Goal: Task Accomplishment & Management: Use online tool/utility

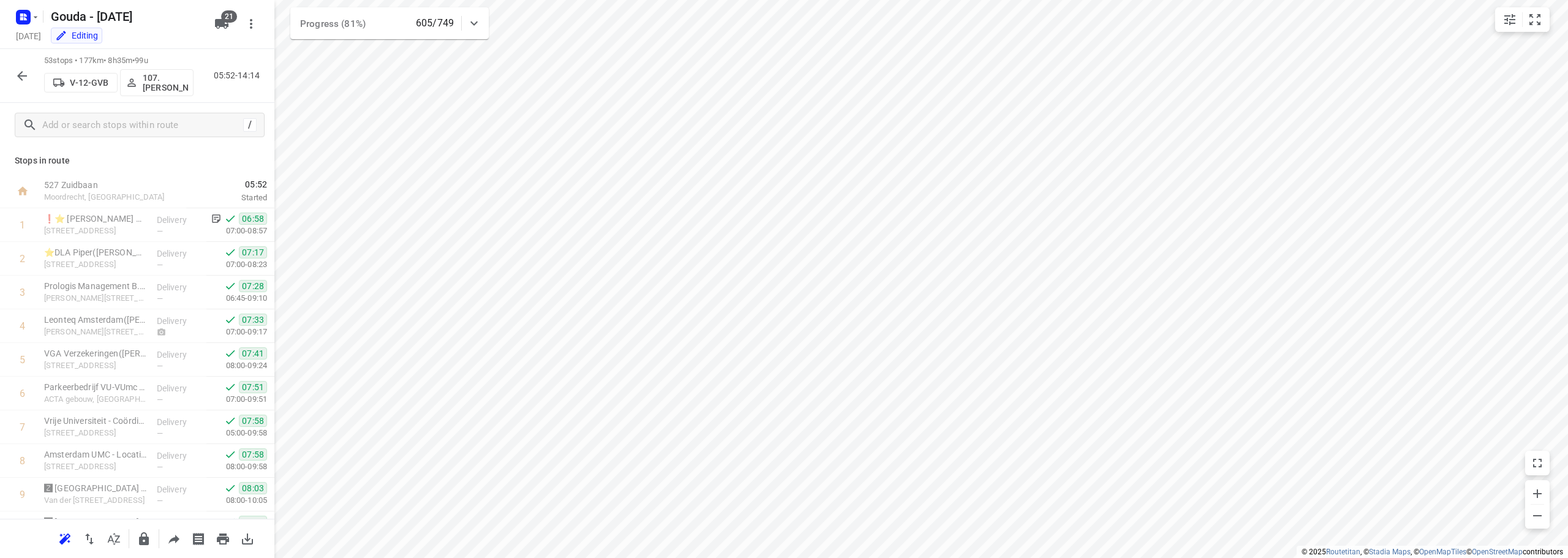
scroll to position [1508, 0]
click at [20, 83] on icon "button" at bounding box center [22, 76] width 15 height 15
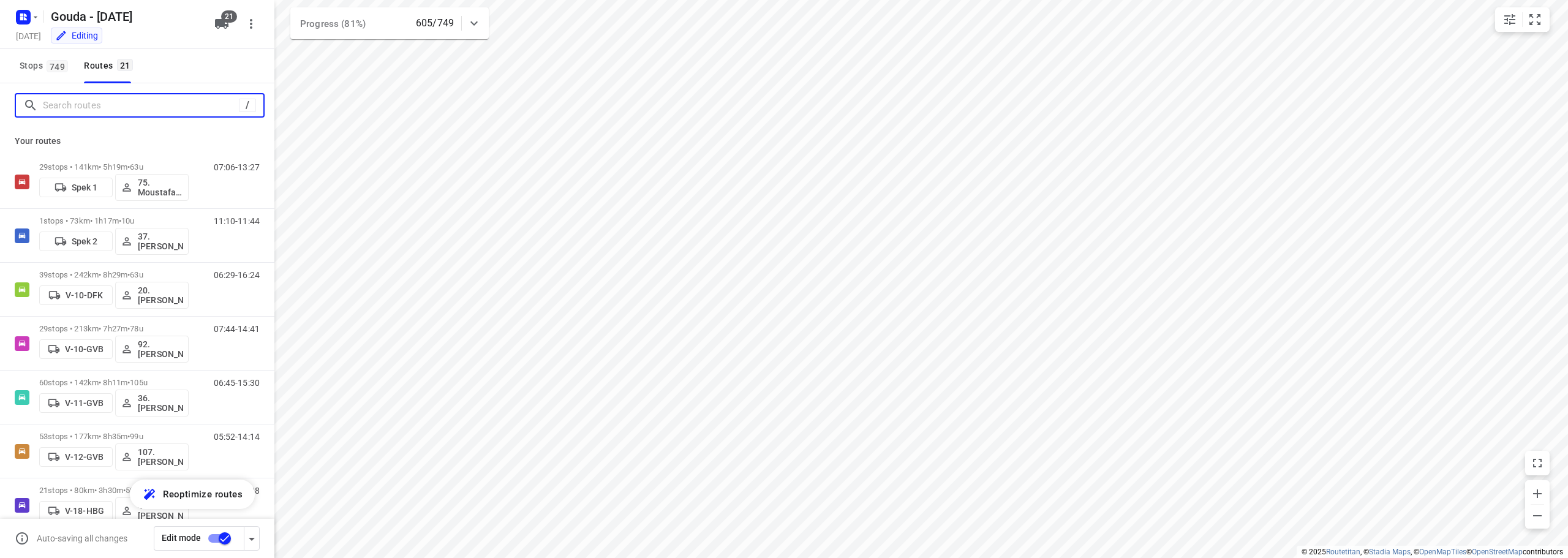
click at [95, 111] on input "Search routes" at bounding box center [140, 106] width 196 height 19
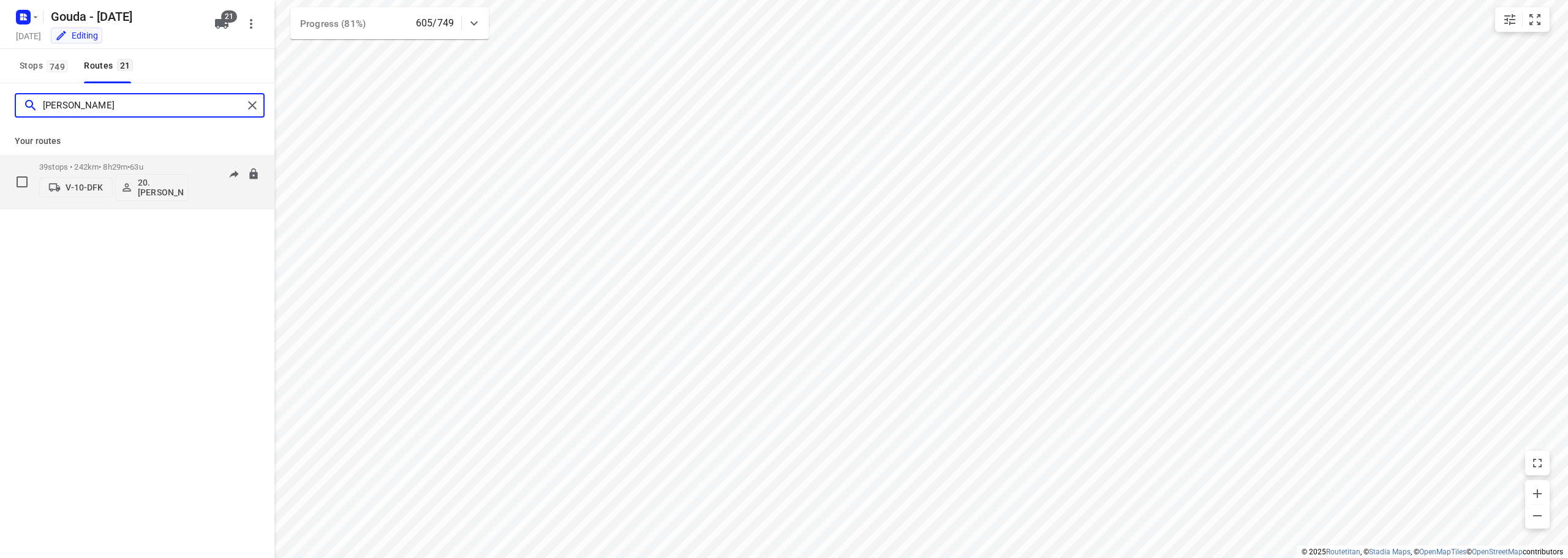
type input "[PERSON_NAME]"
click at [106, 157] on div "39 stops • 242km • 8h29m • 63u V-10-DFK 20.[PERSON_NAME]" at bounding box center [114, 181] width 150 height 51
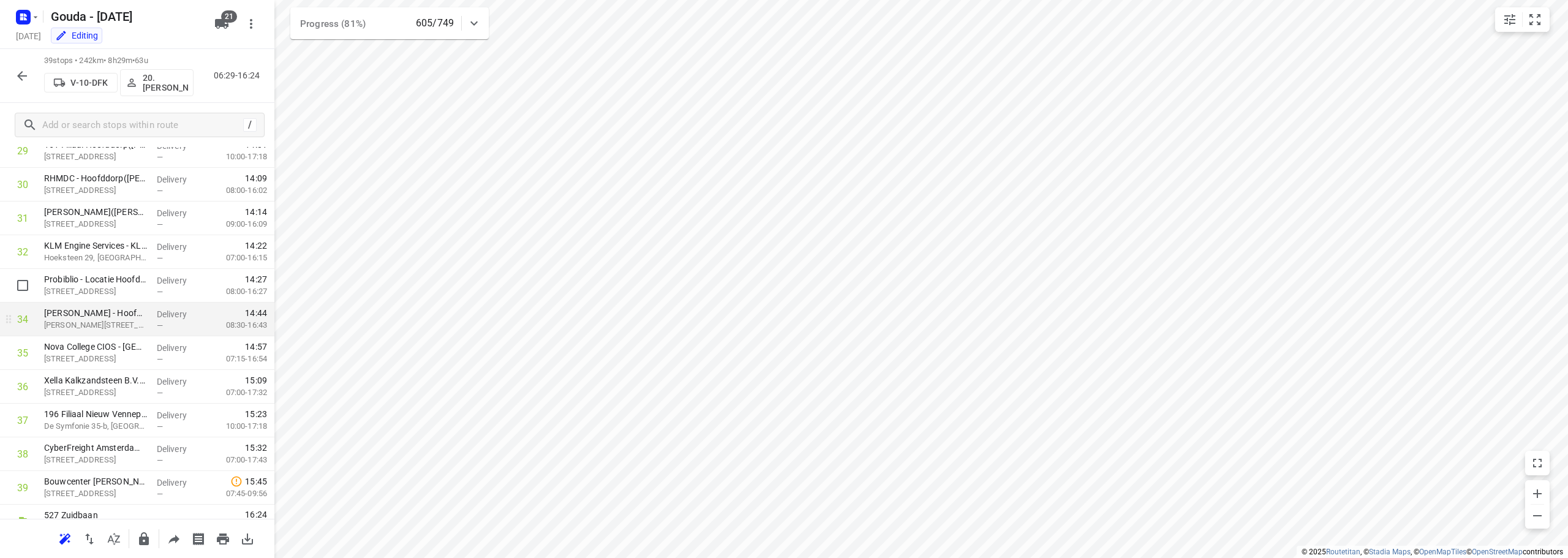
scroll to position [1037, 0]
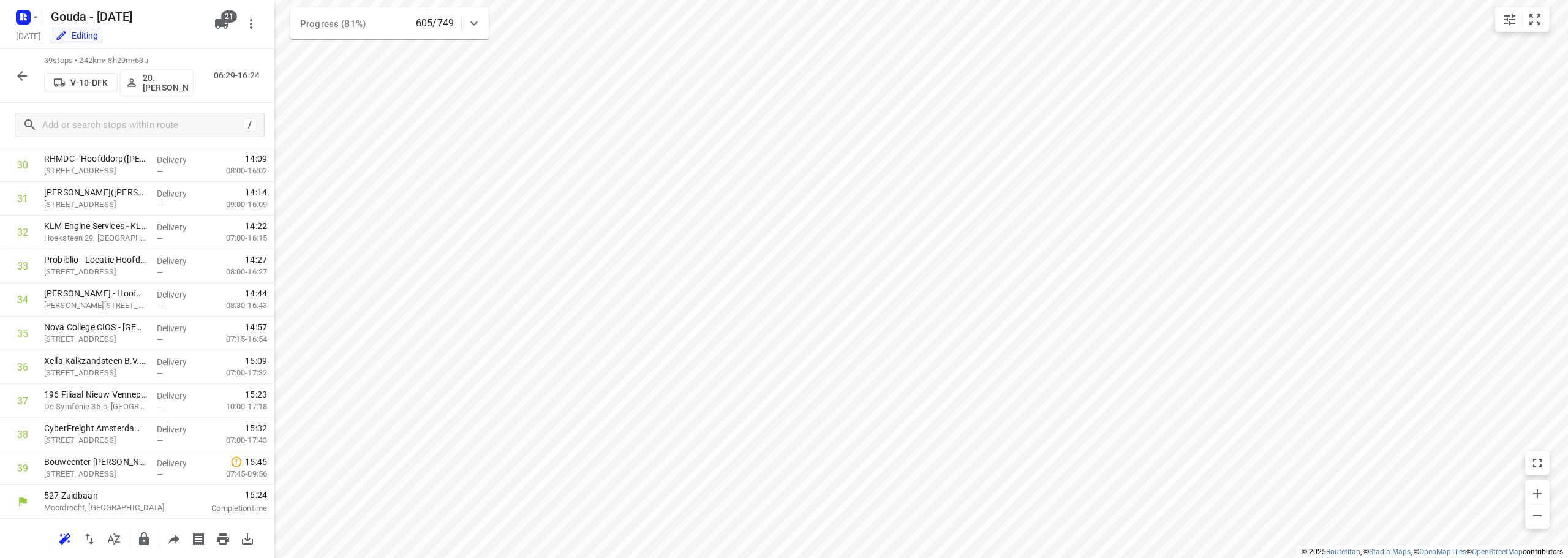
click at [19, 78] on icon "button" at bounding box center [22, 76] width 15 height 15
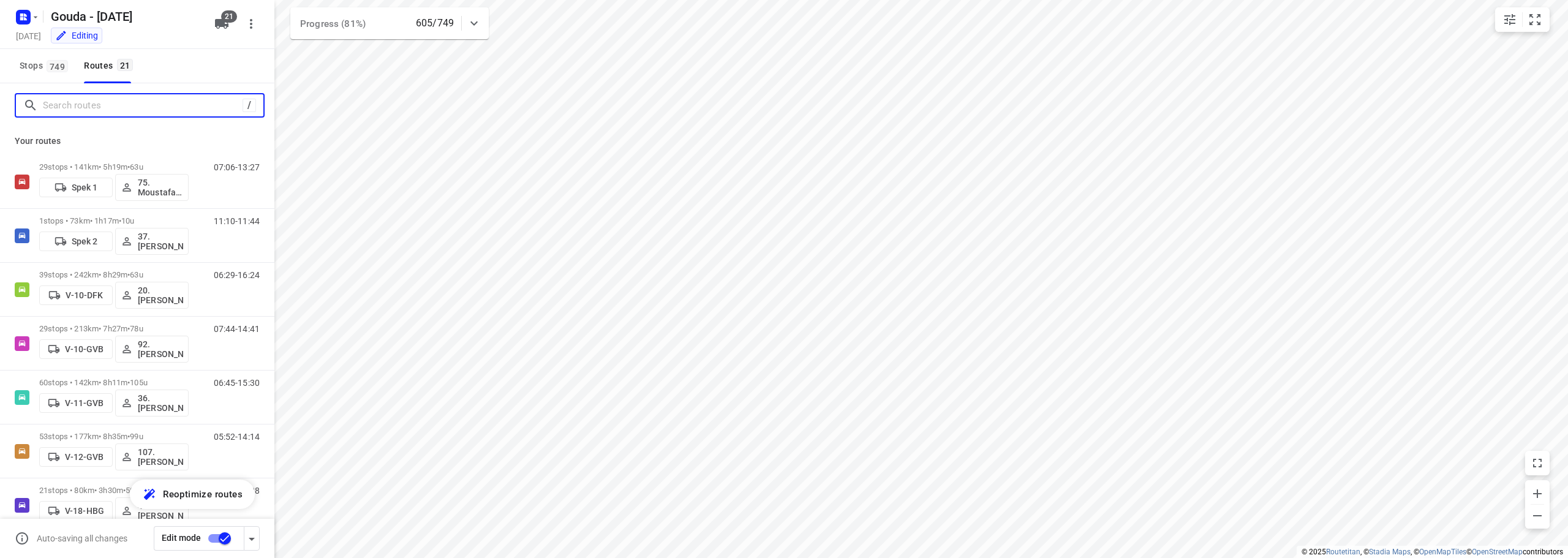
click at [100, 106] on input "Search routes" at bounding box center [142, 106] width 199 height 19
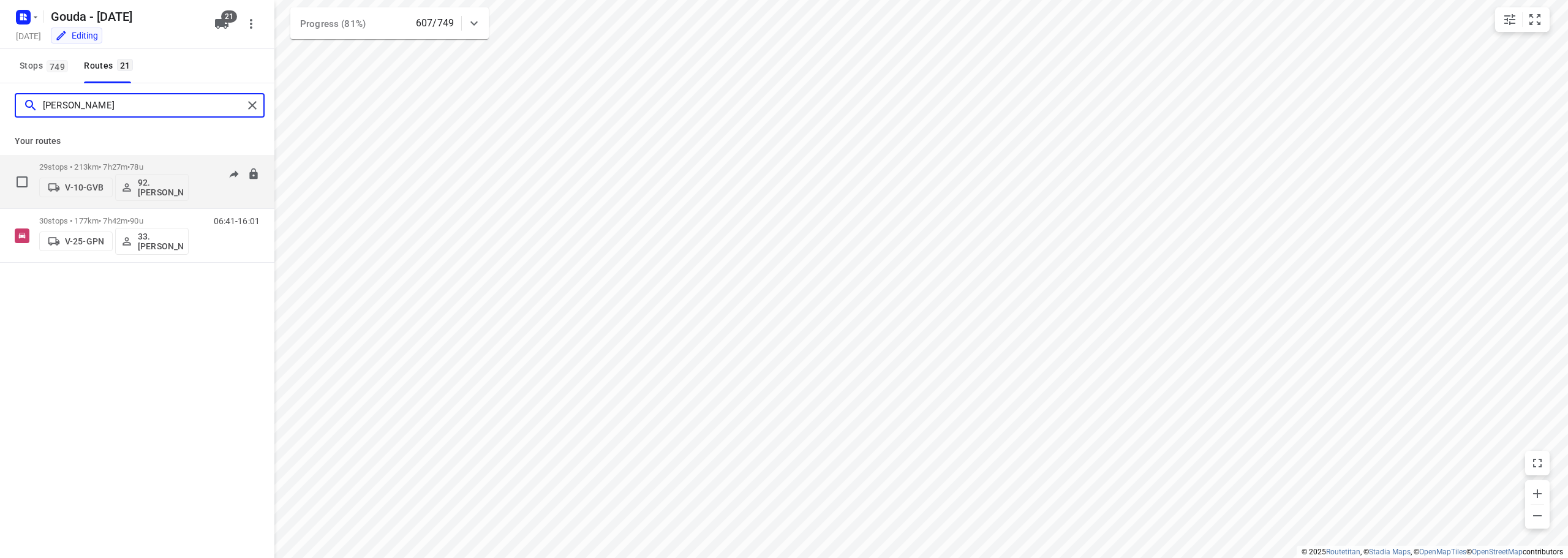
type input "[PERSON_NAME]"
click at [143, 159] on div "29 stops • 213km • 7h27m • 78u V-10-GVB 92.[PERSON_NAME]" at bounding box center [114, 181] width 150 height 51
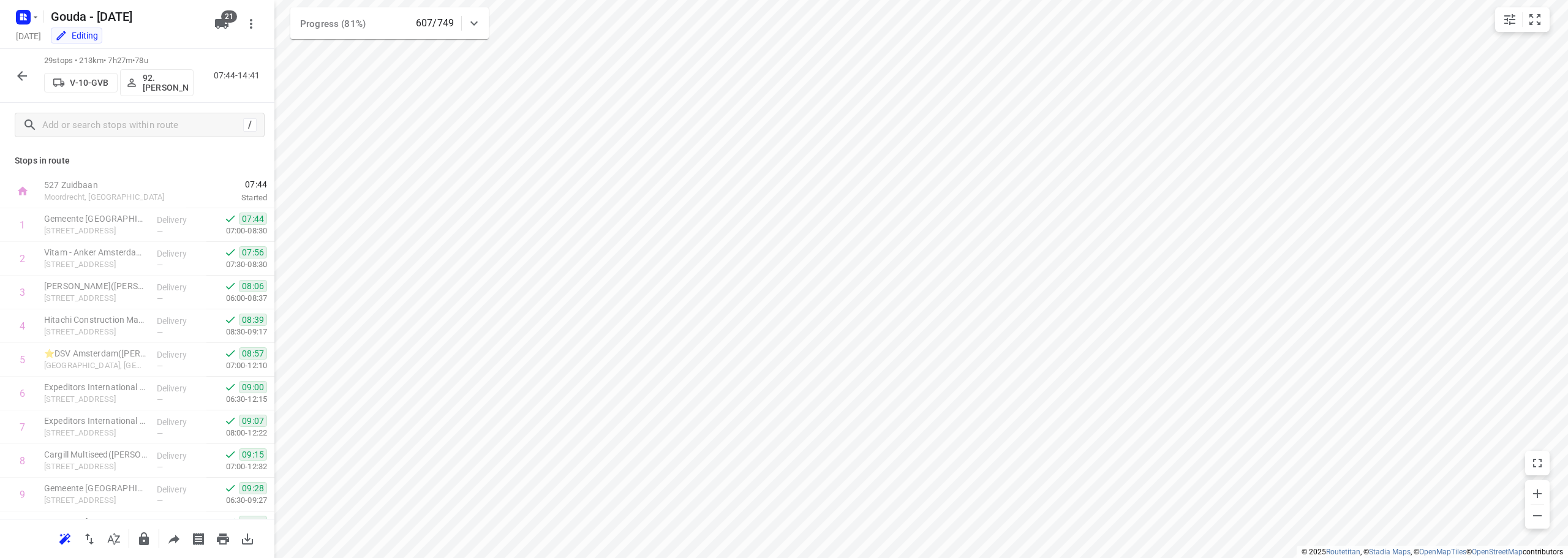
scroll to position [700, 0]
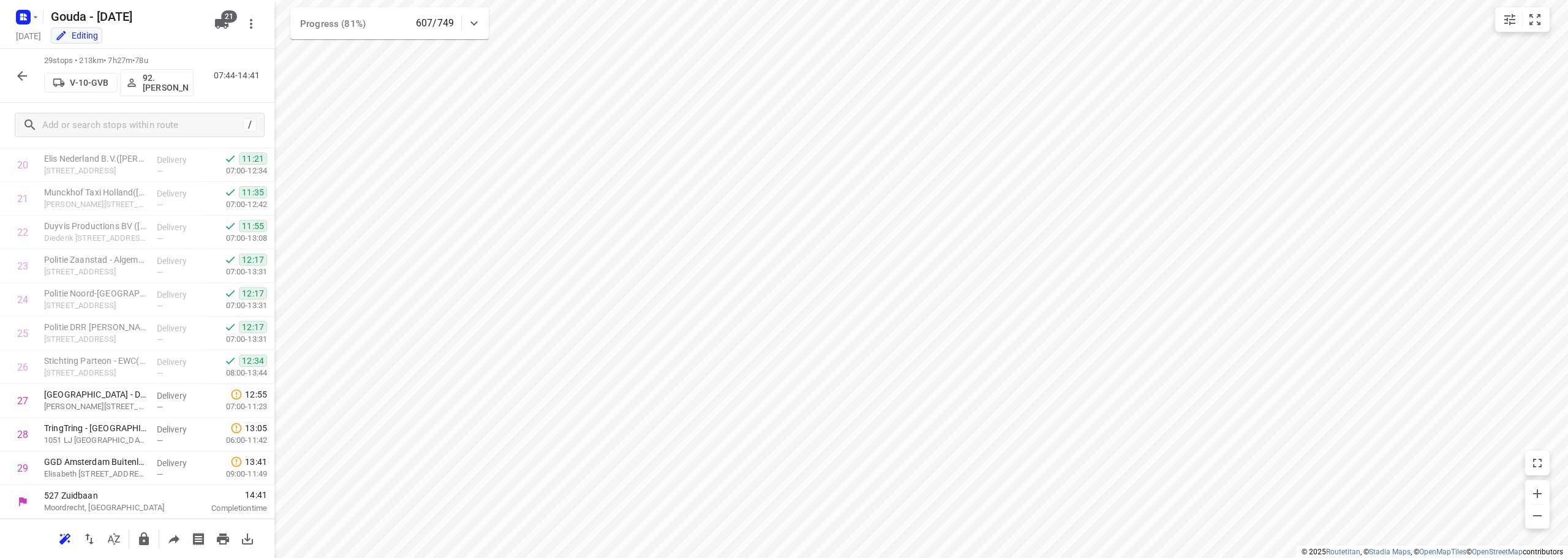
click at [18, 76] on icon "button" at bounding box center [22, 76] width 15 height 15
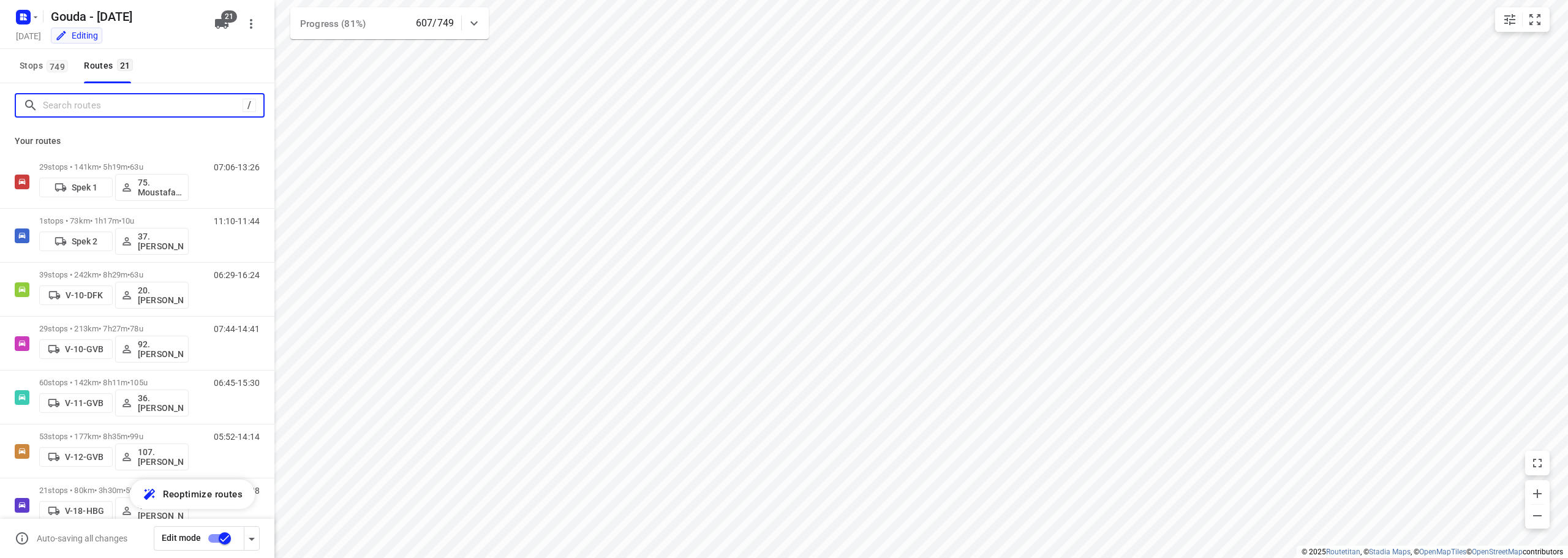
click at [92, 114] on input "Search routes" at bounding box center [142, 106] width 199 height 19
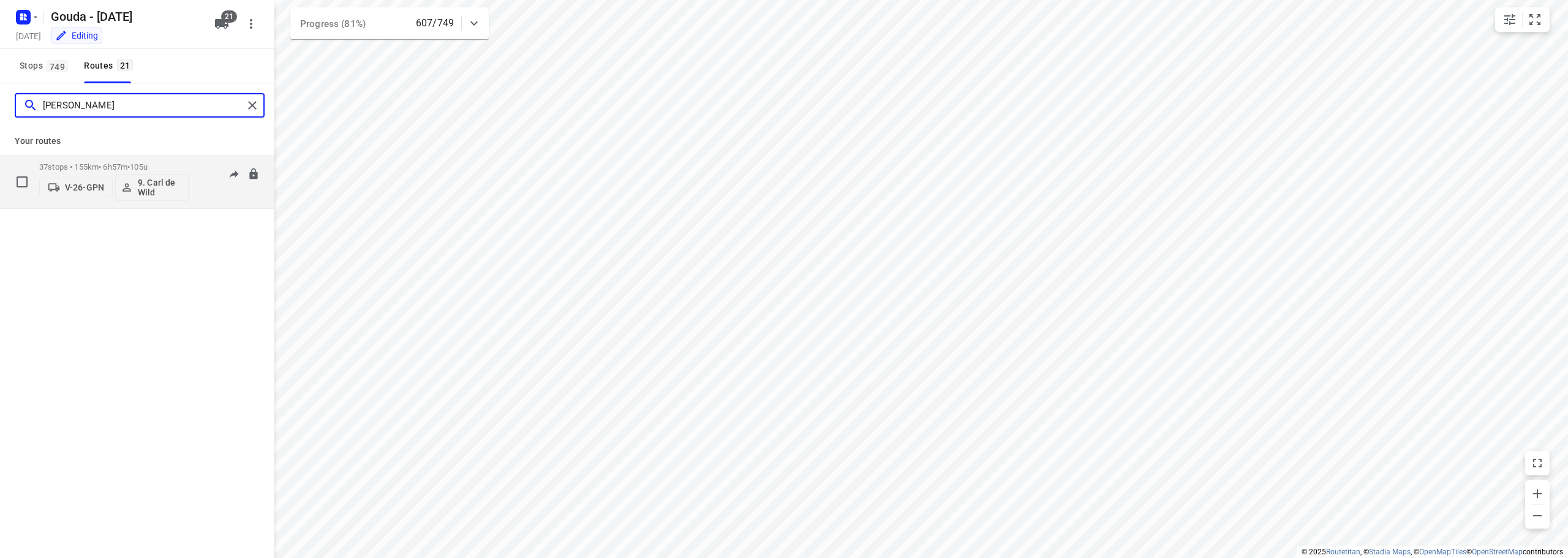
type input "[PERSON_NAME]"
click at [128, 166] on p "37 stops • 155km • 6h57m • 105u" at bounding box center [114, 167] width 150 height 9
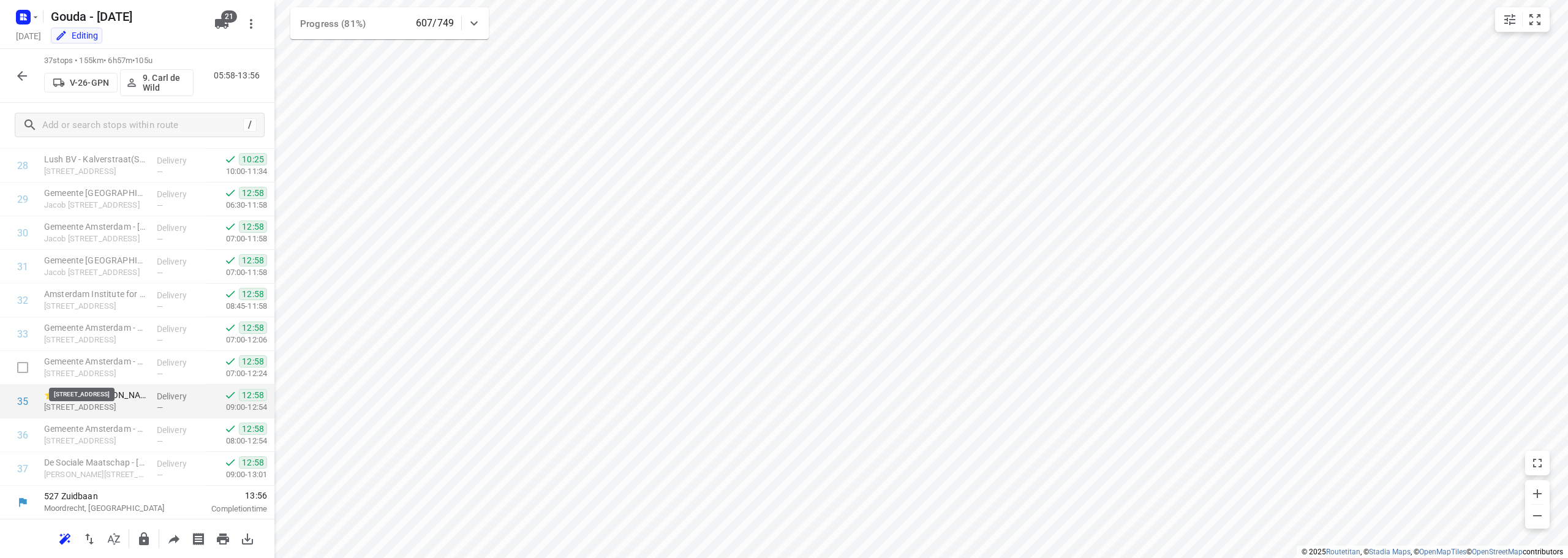
scroll to position [969, 0]
click at [24, 76] on icon "button" at bounding box center [22, 76] width 15 height 15
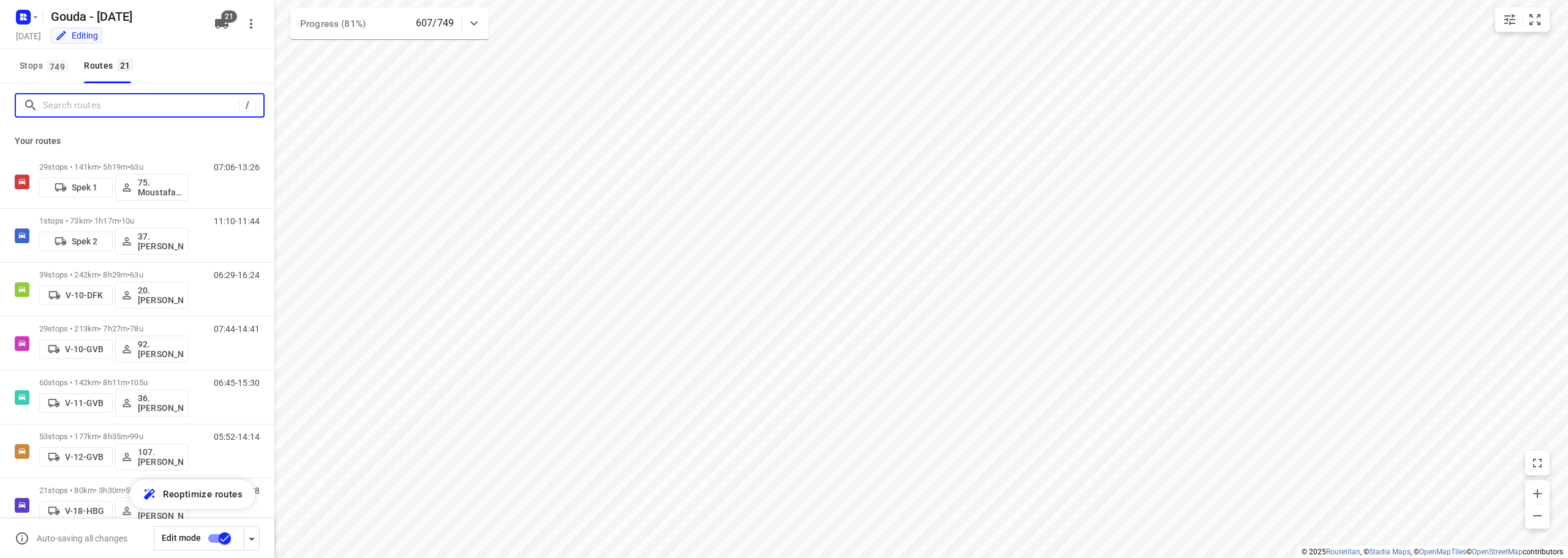
click at [65, 111] on input "Search routes" at bounding box center [140, 106] width 196 height 19
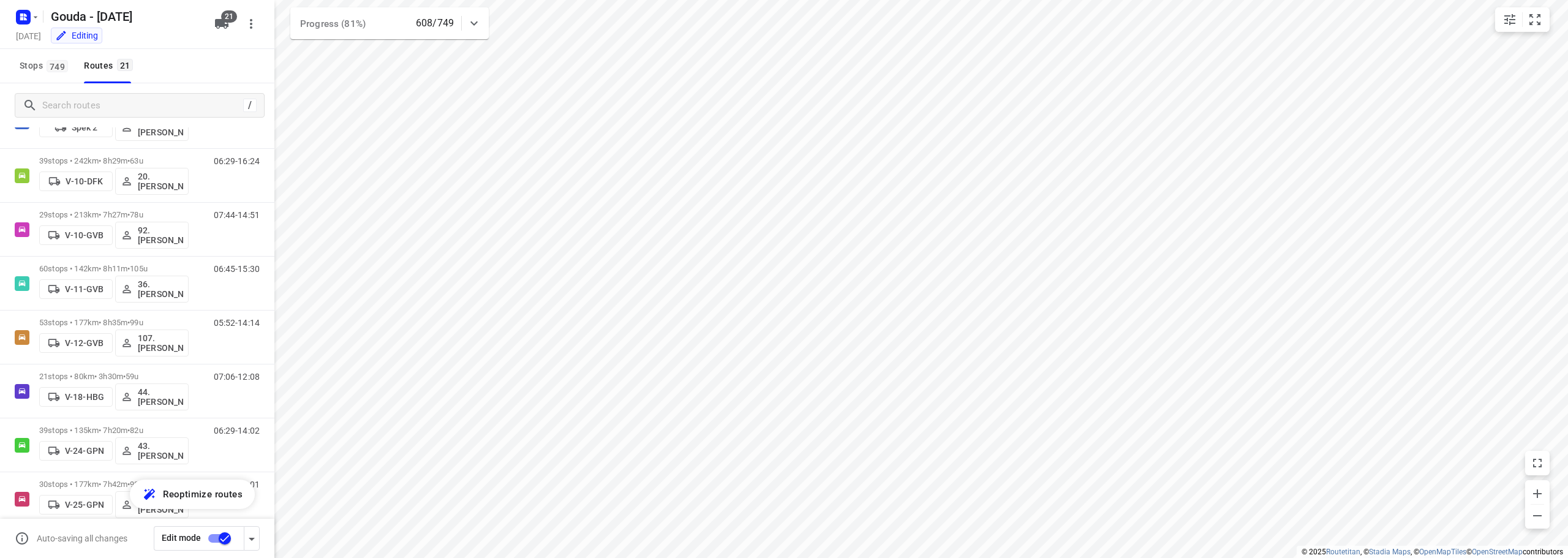
scroll to position [131, 0]
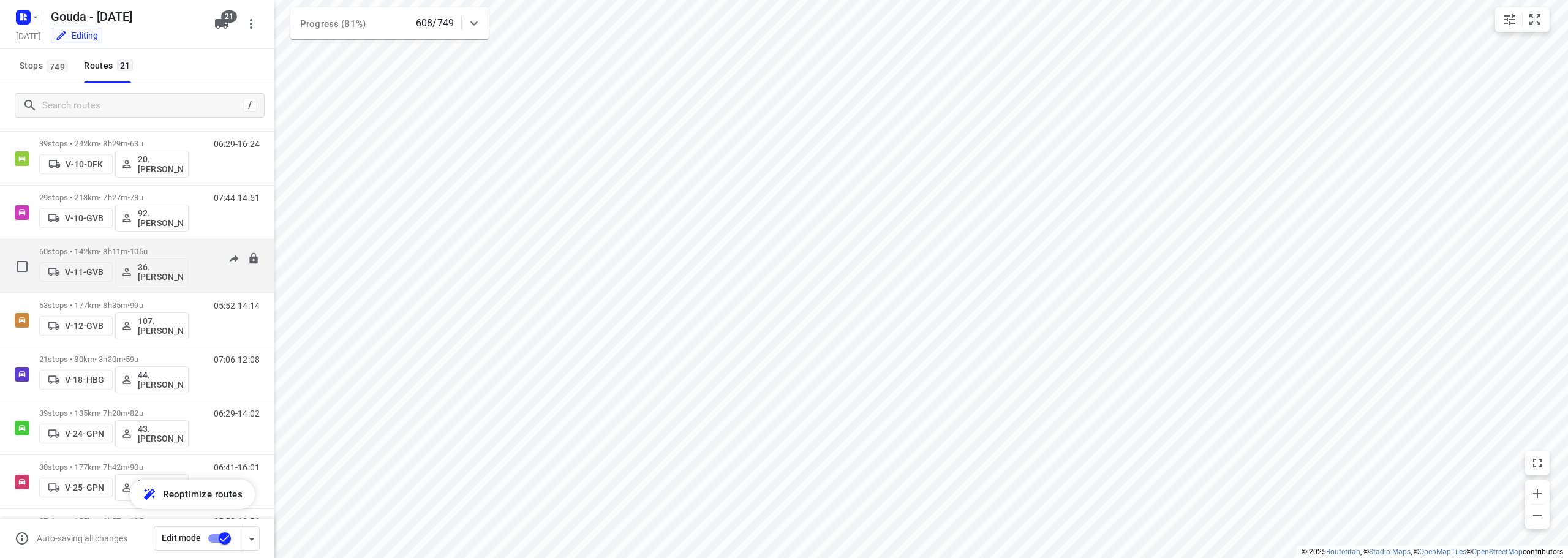
click at [180, 246] on div "60 stops • 142km • 8h11m • 105u V-11-GVB 36. [PERSON_NAME]" at bounding box center [114, 266] width 150 height 51
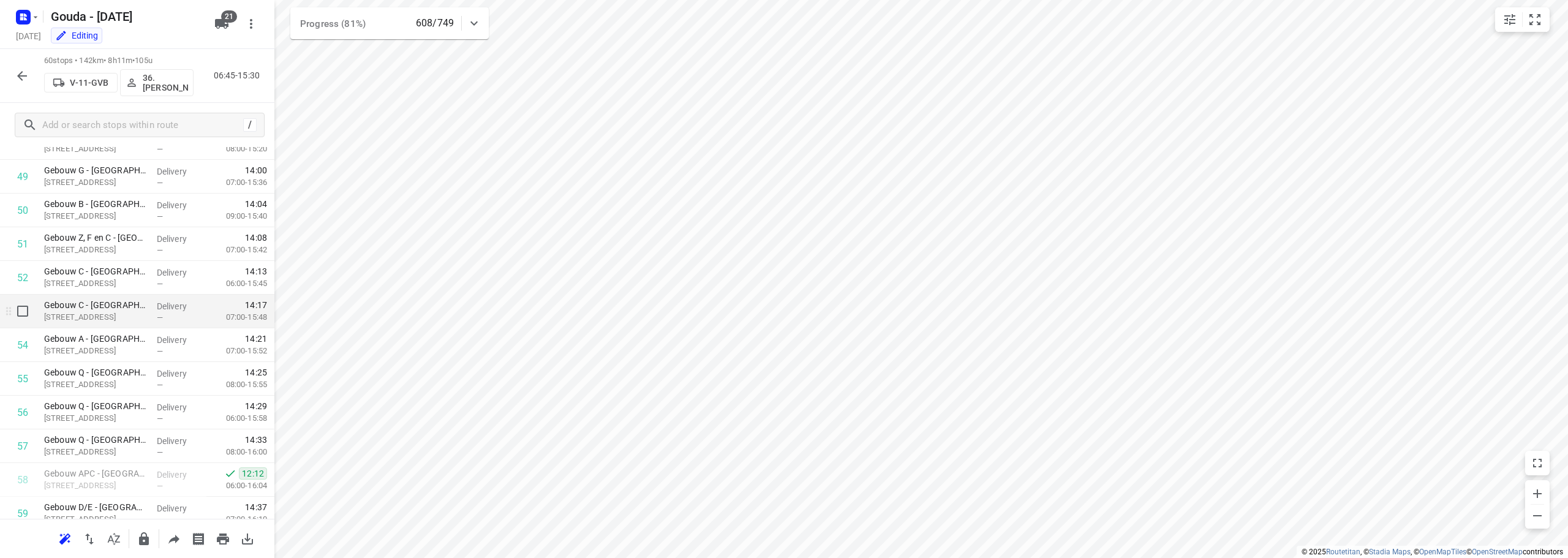
scroll to position [1744, 0]
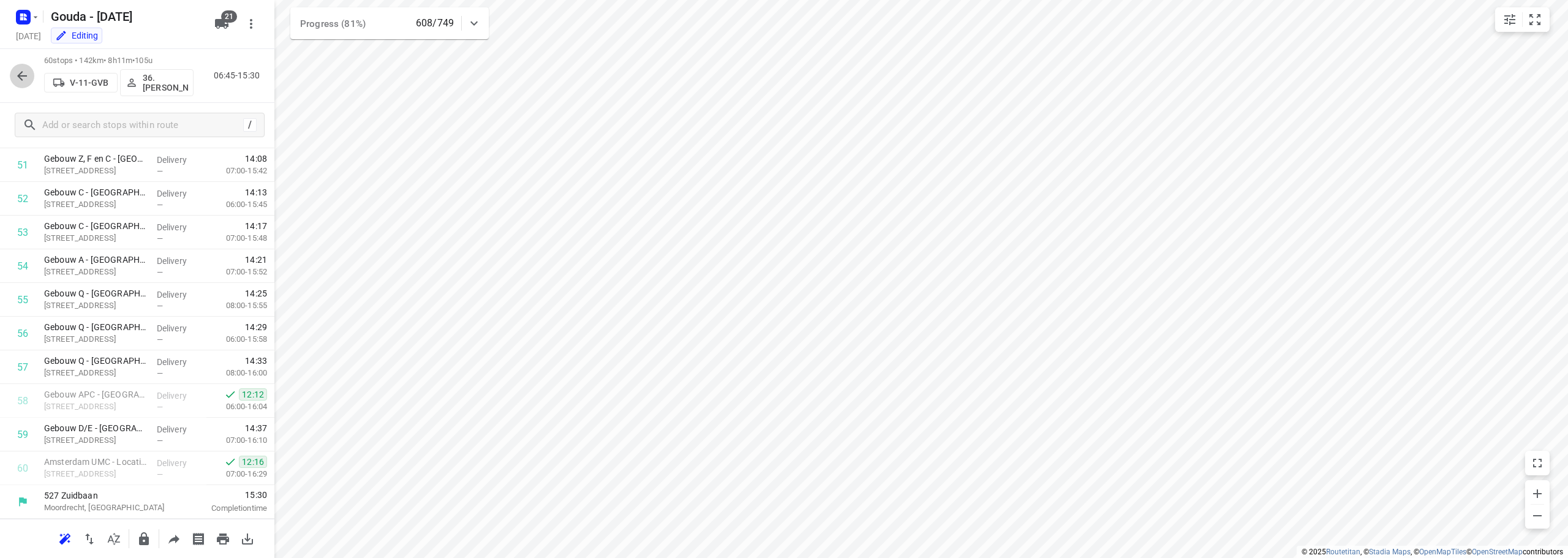
click at [17, 76] on icon "button" at bounding box center [22, 76] width 15 height 15
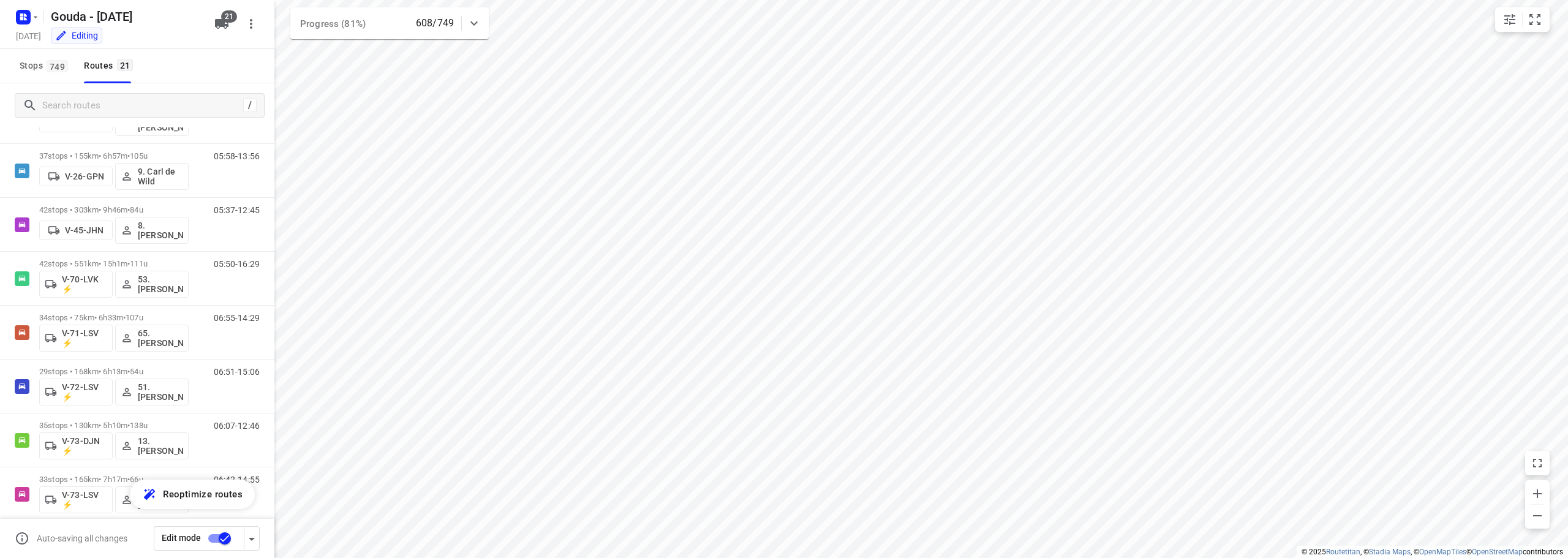
scroll to position [503, 0]
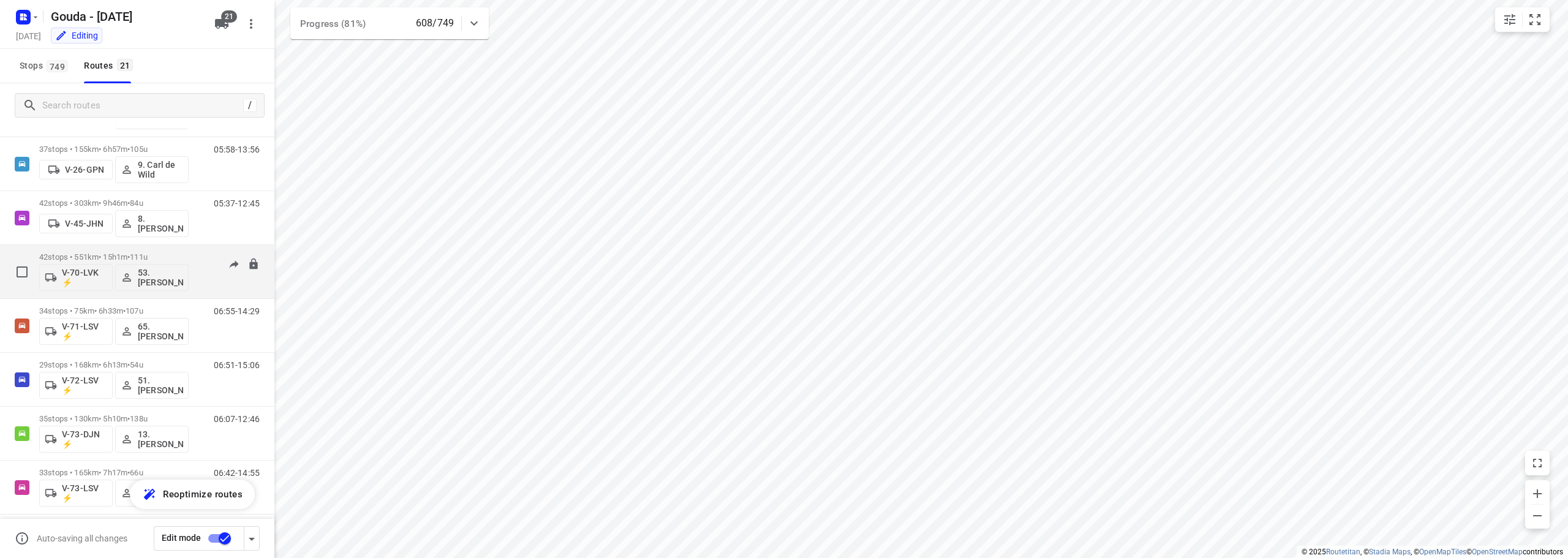
click at [142, 259] on span "111u" at bounding box center [139, 257] width 18 height 9
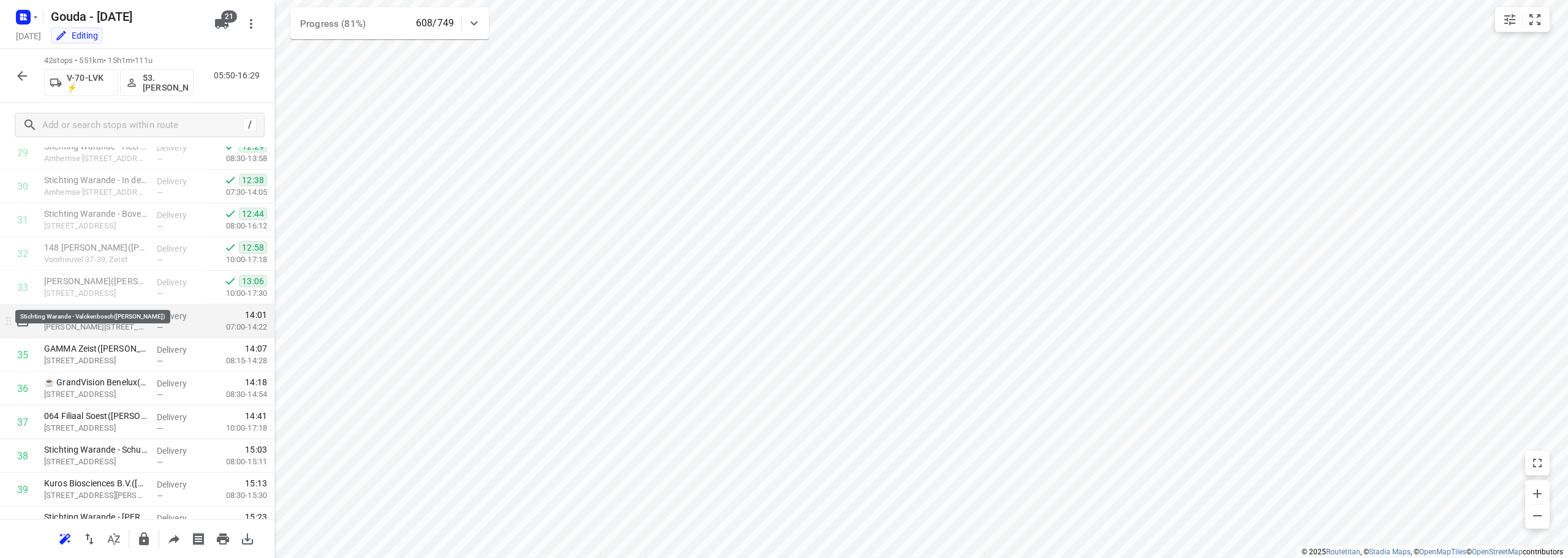
scroll to position [1138, 0]
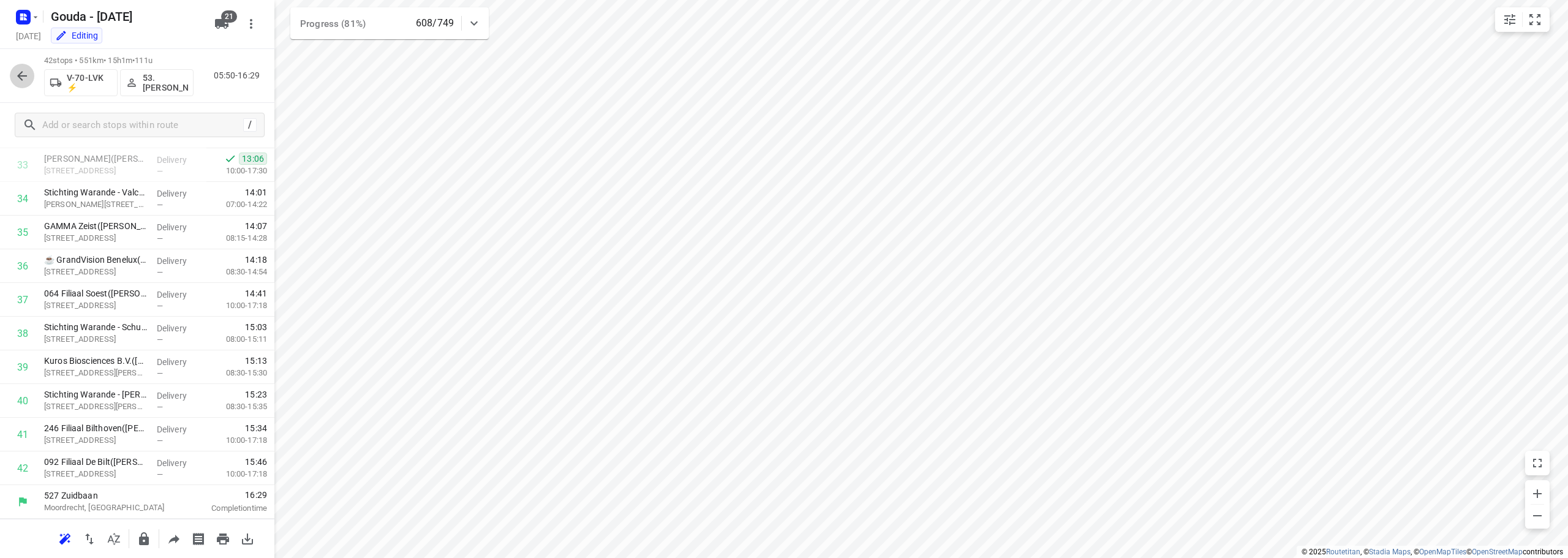
click at [29, 73] on button "button" at bounding box center [21, 76] width 24 height 24
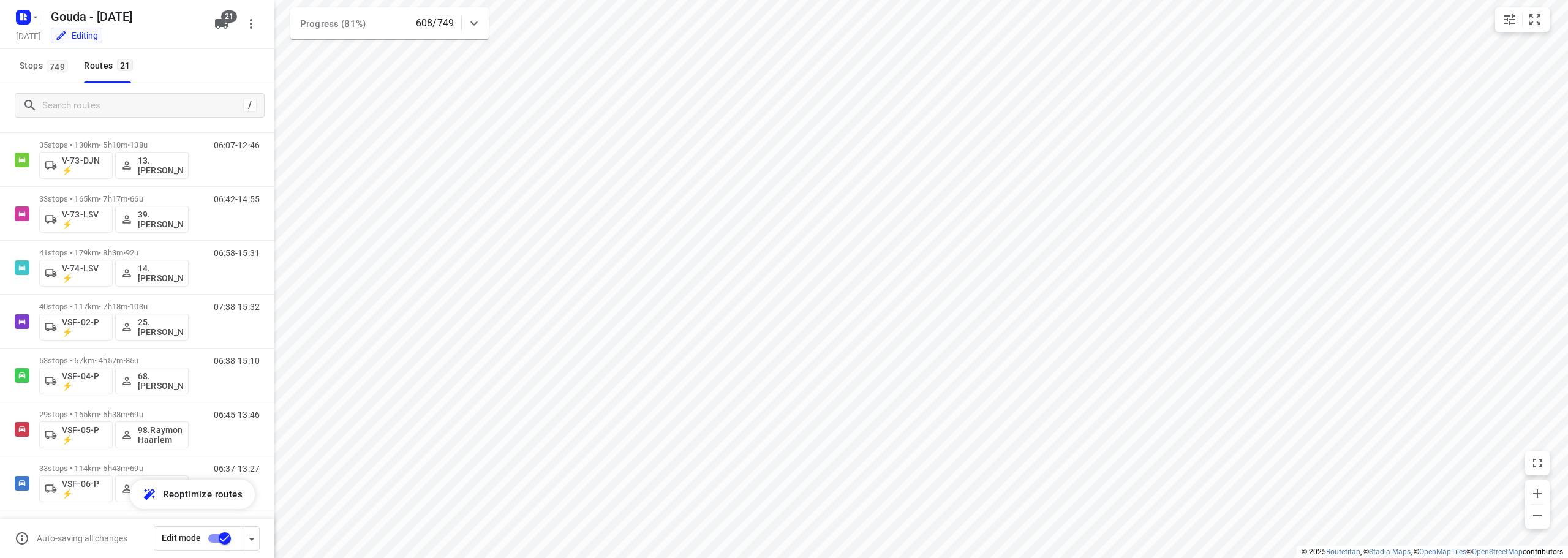
scroll to position [780, 0]
click at [69, 102] on input "Search routes" at bounding box center [153, 106] width 221 height 19
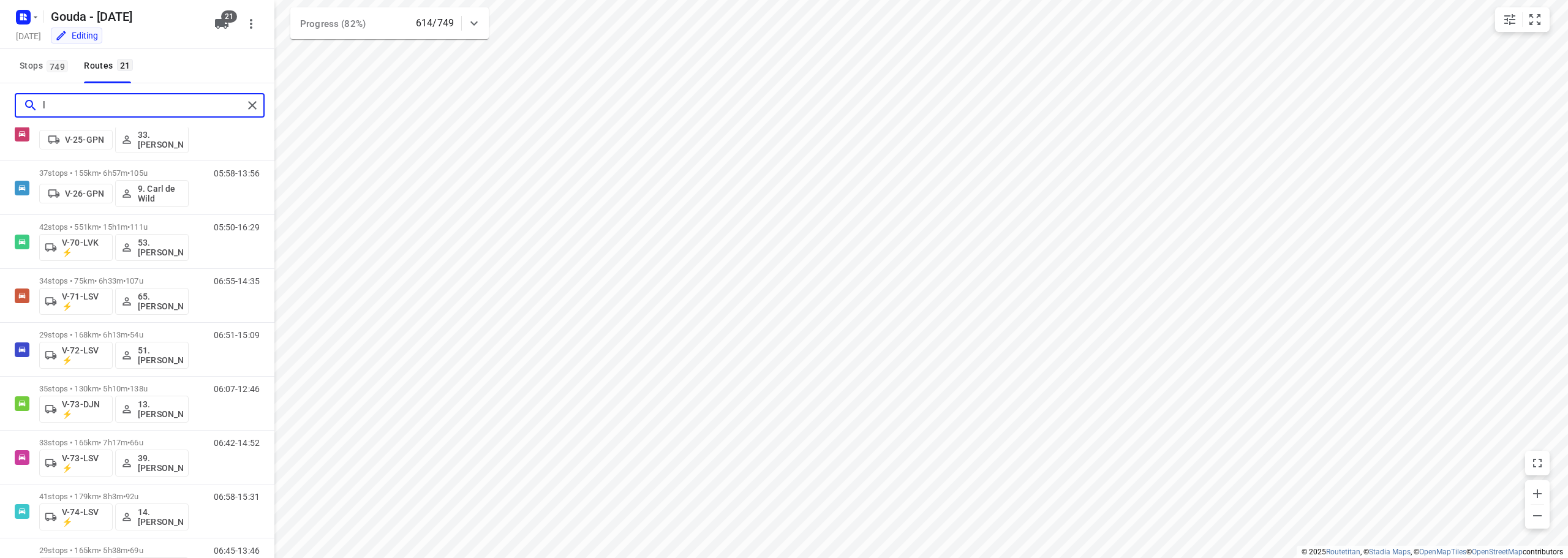
scroll to position [0, 0]
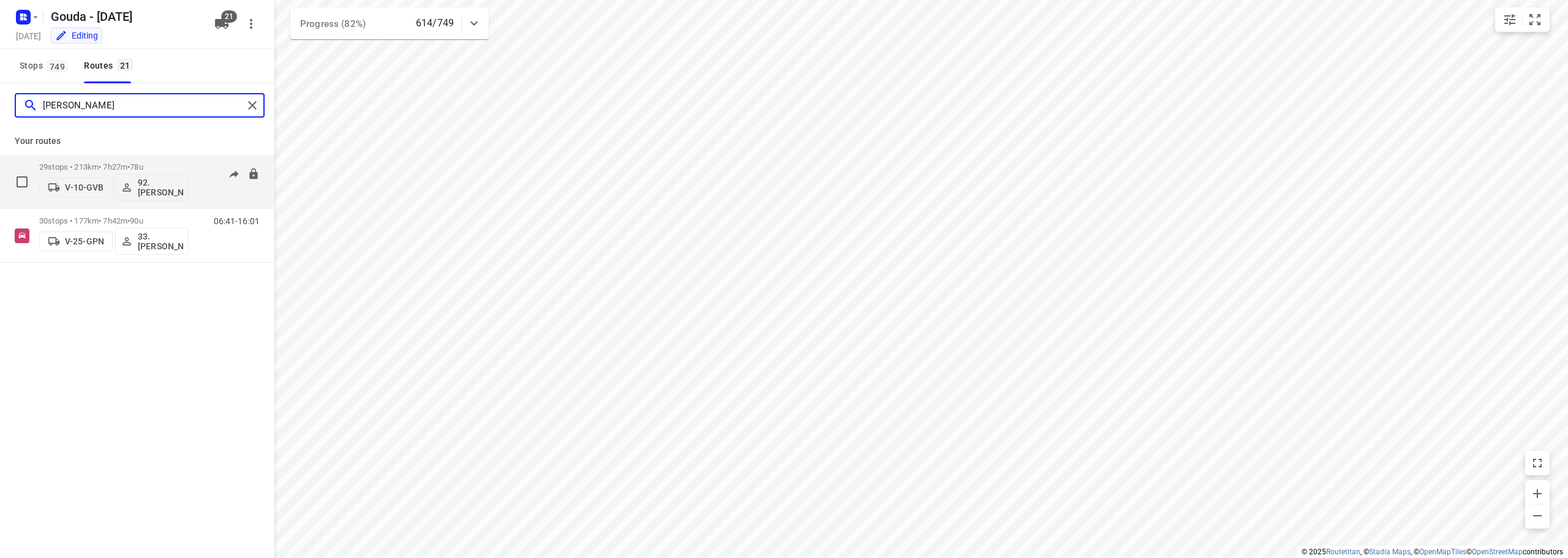
type input "[PERSON_NAME]"
click at [100, 166] on p "29 stops • 213km • 7h27m • 78u" at bounding box center [114, 167] width 150 height 9
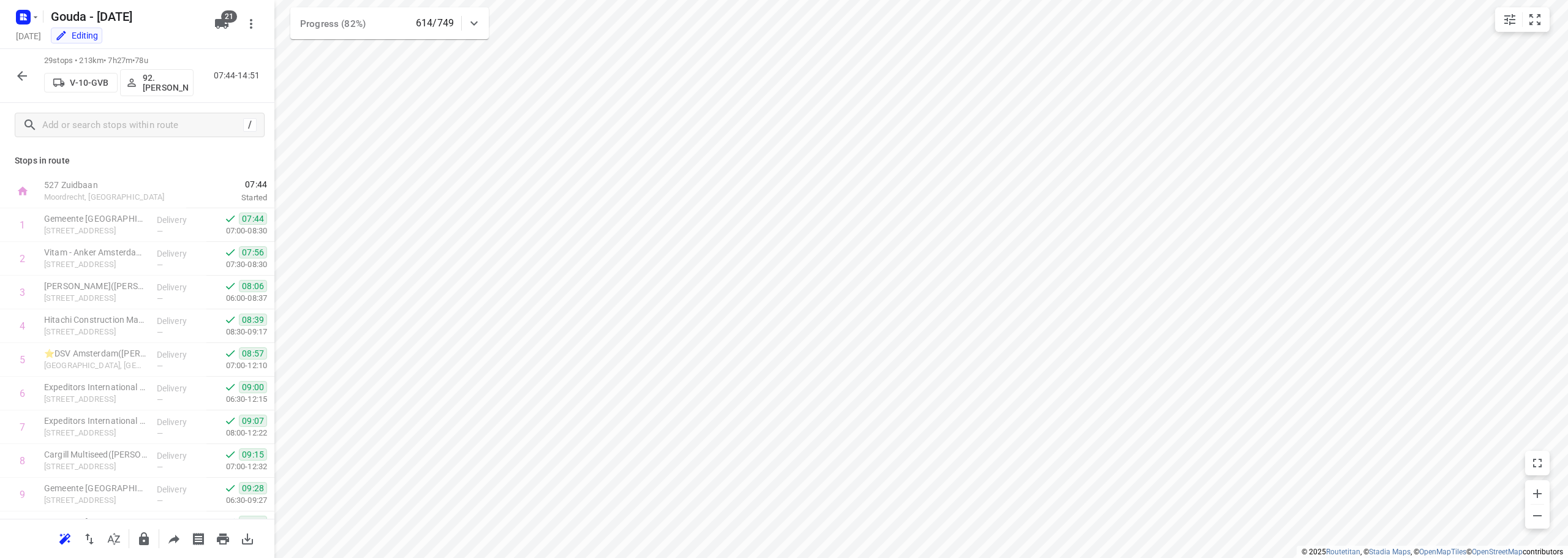
scroll to position [700, 0]
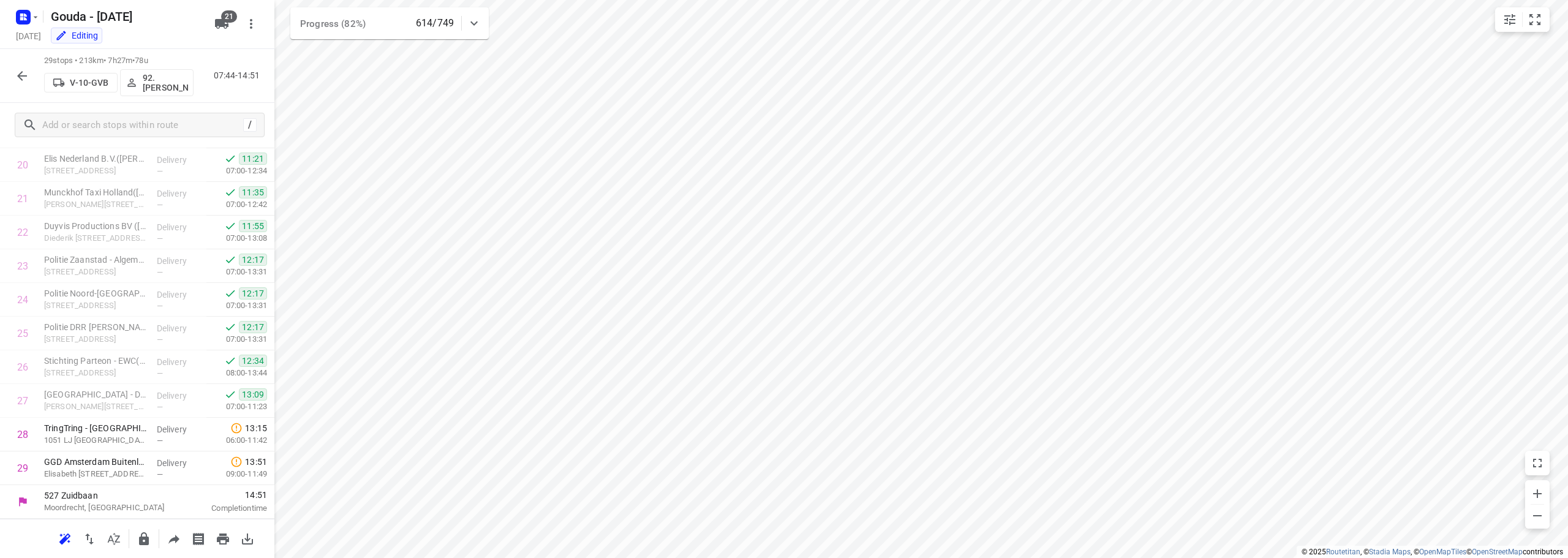
click at [13, 72] on button "button" at bounding box center [21, 76] width 24 height 24
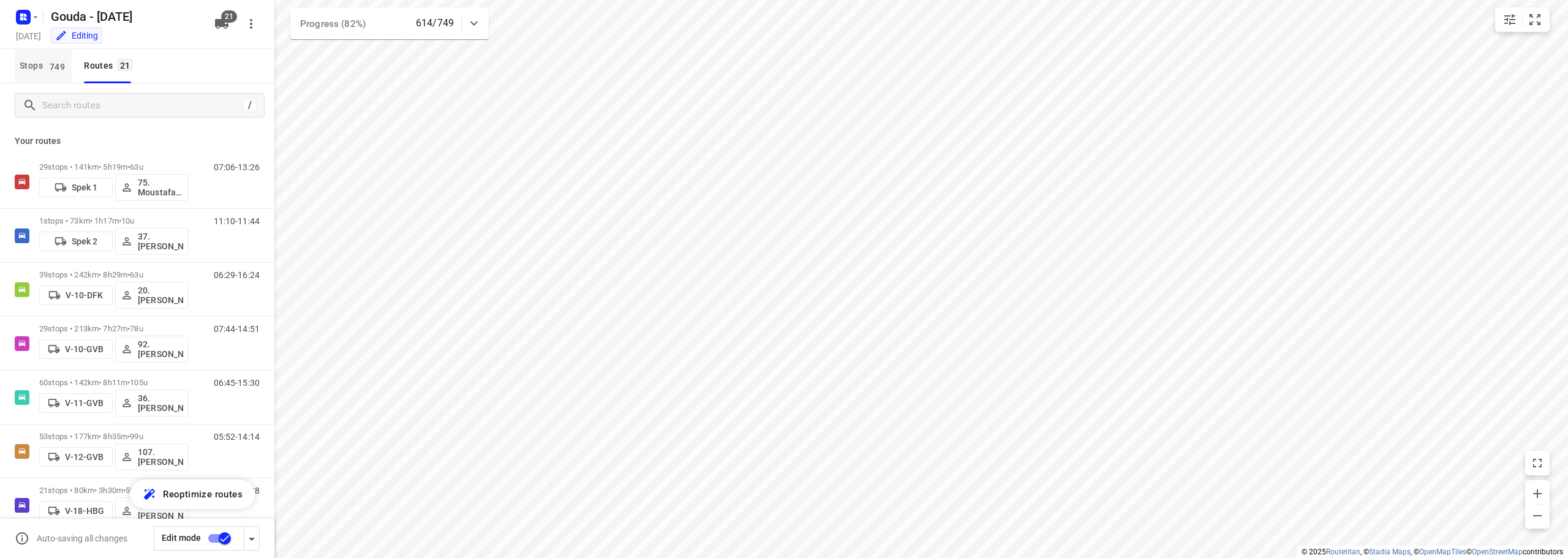
click at [47, 67] on span "749" at bounding box center [57, 66] width 21 height 13
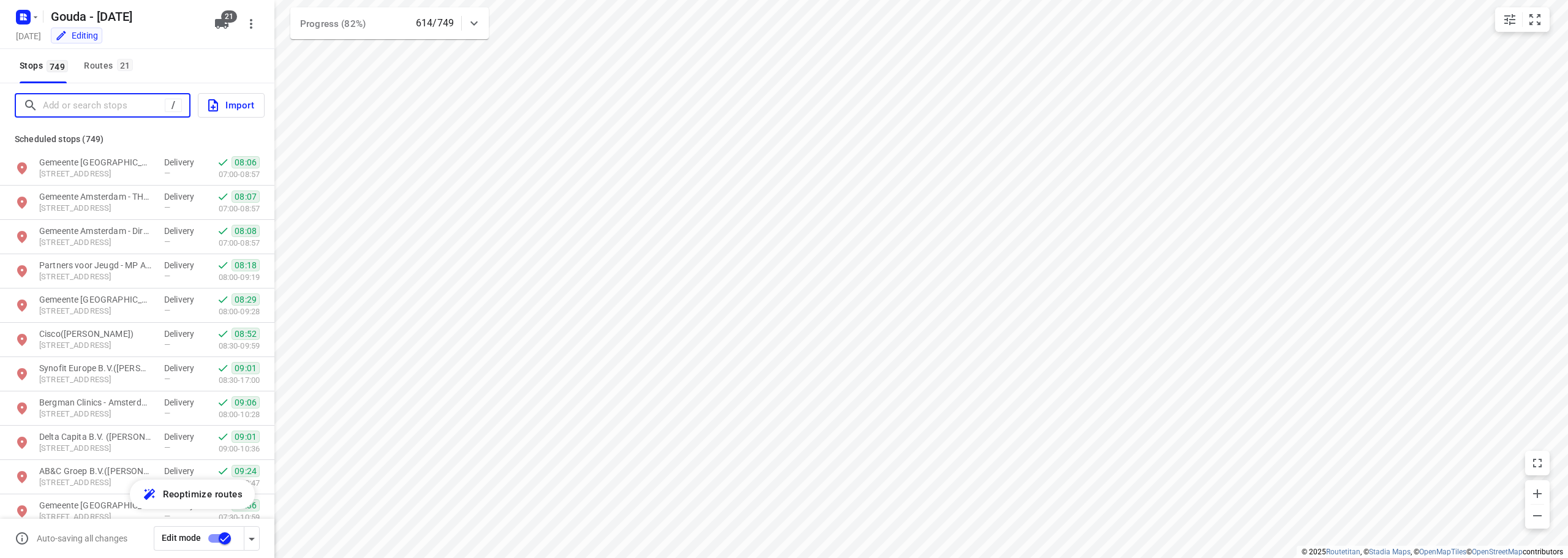
click at [128, 103] on input "Add or search stops" at bounding box center [103, 106] width 122 height 19
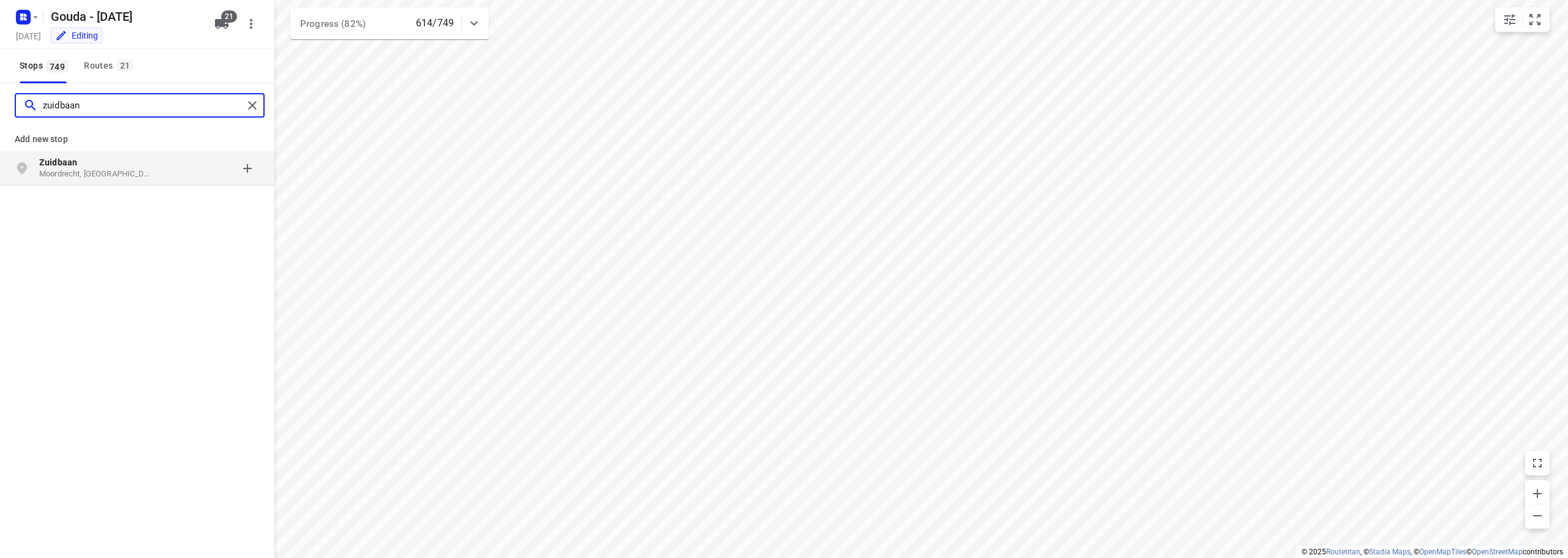
type input "zuidbaan"
click at [251, 170] on div "grid" at bounding box center [211, 168] width 95 height 24
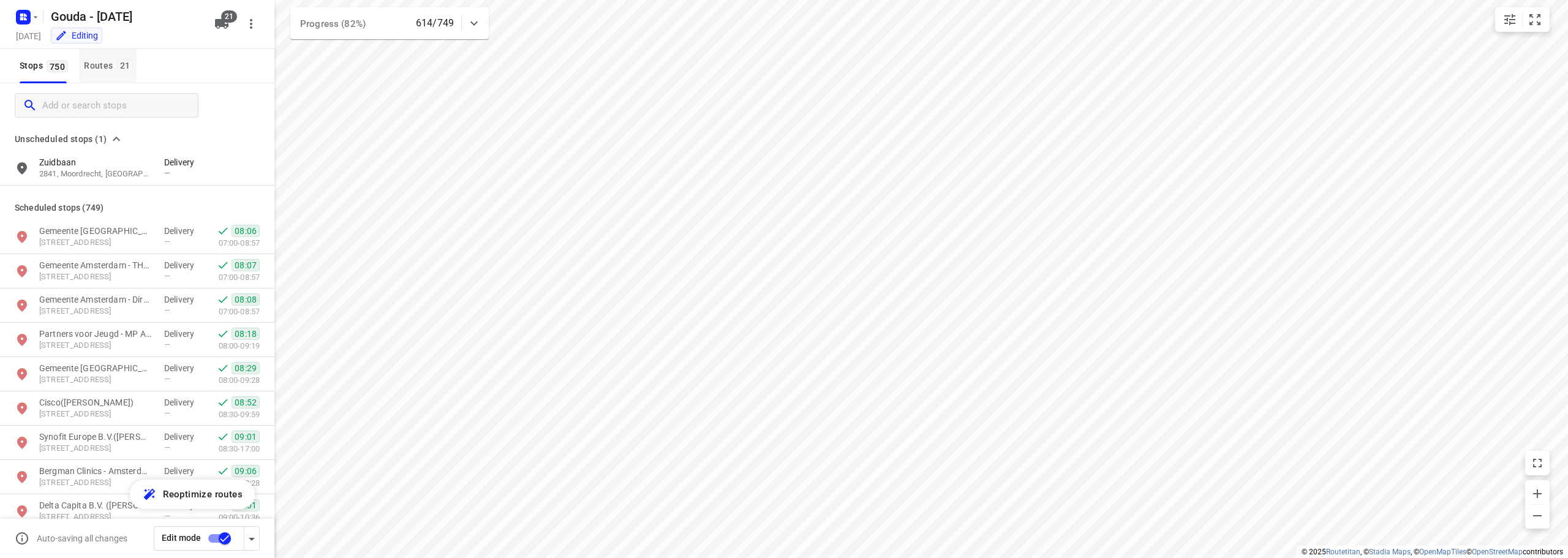
click at [100, 56] on button "Routes 21" at bounding box center [107, 66] width 58 height 35
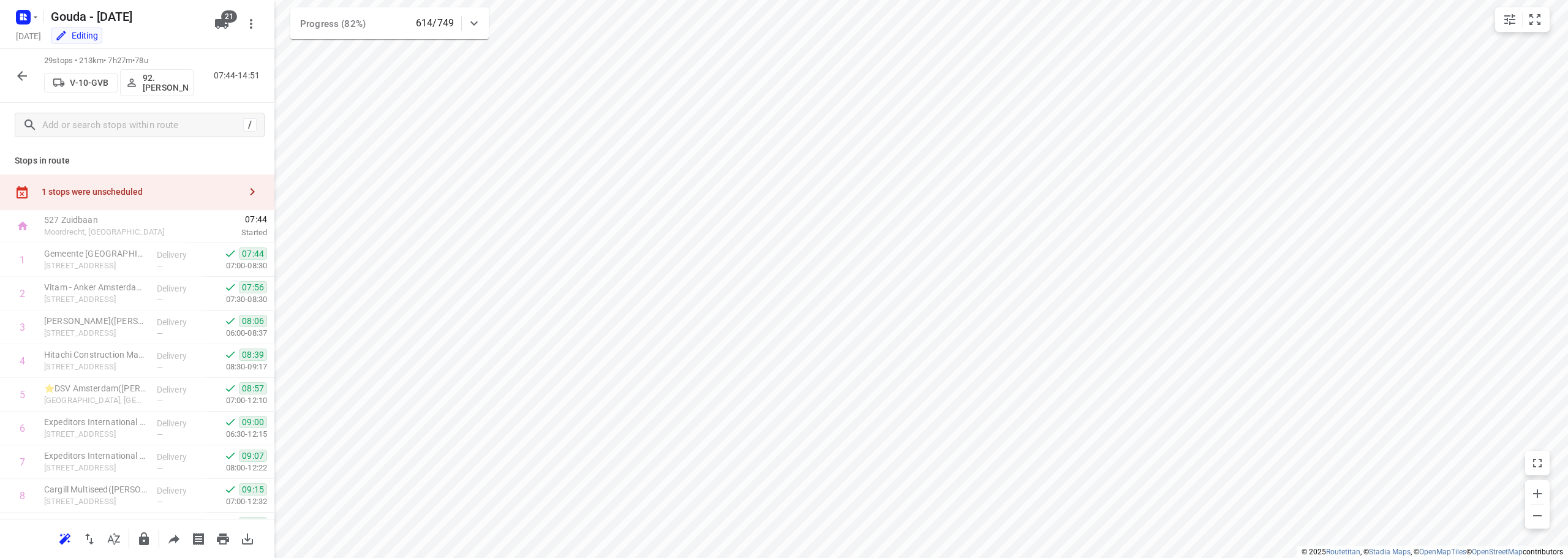
click at [114, 191] on div "1 stops were unscheduled" at bounding box center [141, 192] width 199 height 9
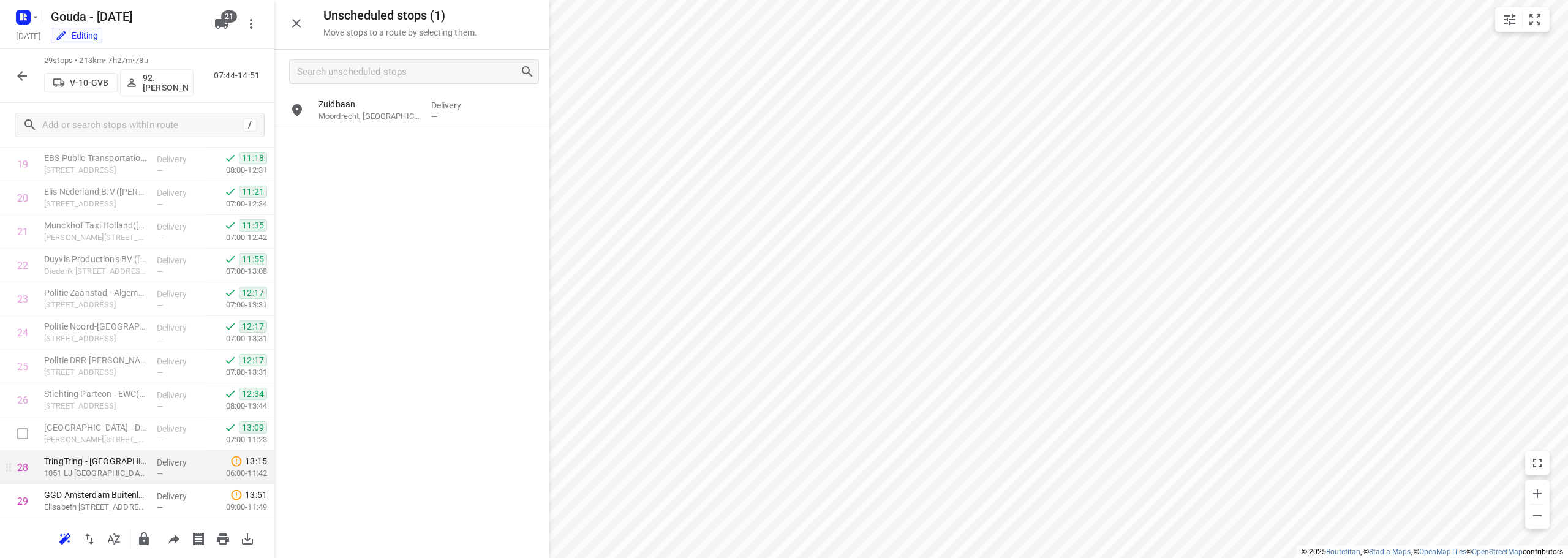
scroll to position [735, 0]
click at [12, 77] on button "button" at bounding box center [21, 76] width 24 height 24
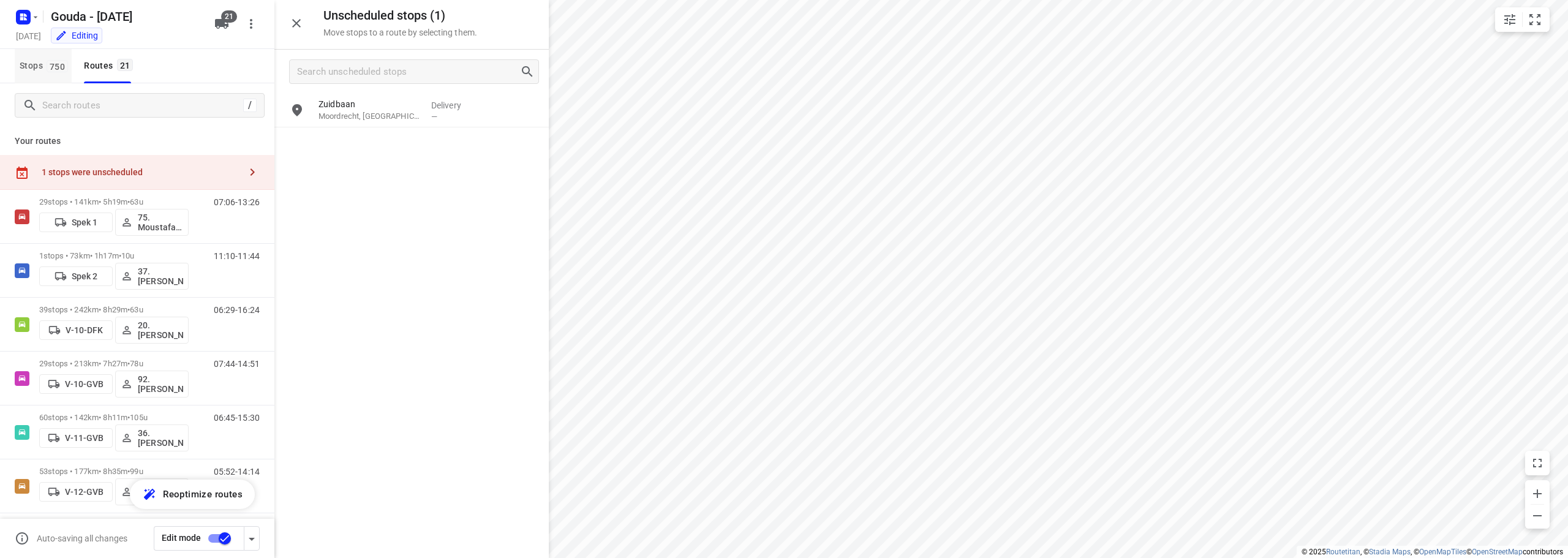
click at [44, 57] on button "Stops 750" at bounding box center [43, 66] width 57 height 35
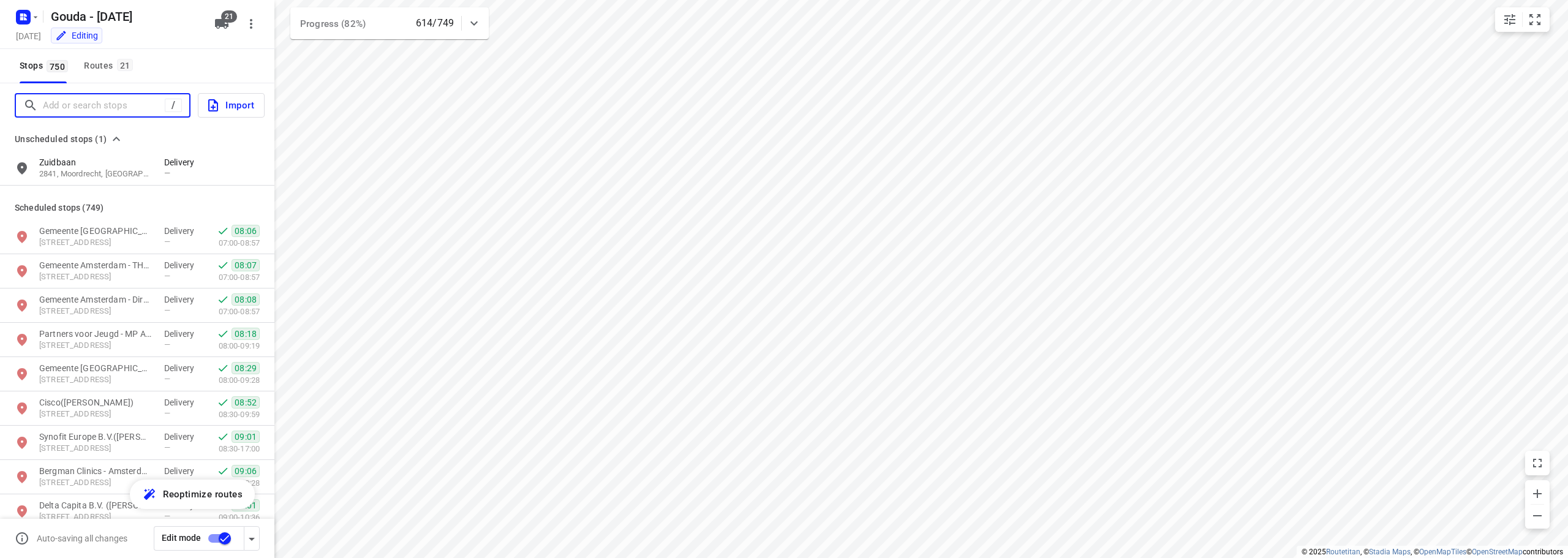
click at [148, 108] on input "Add or search stops" at bounding box center [103, 106] width 122 height 19
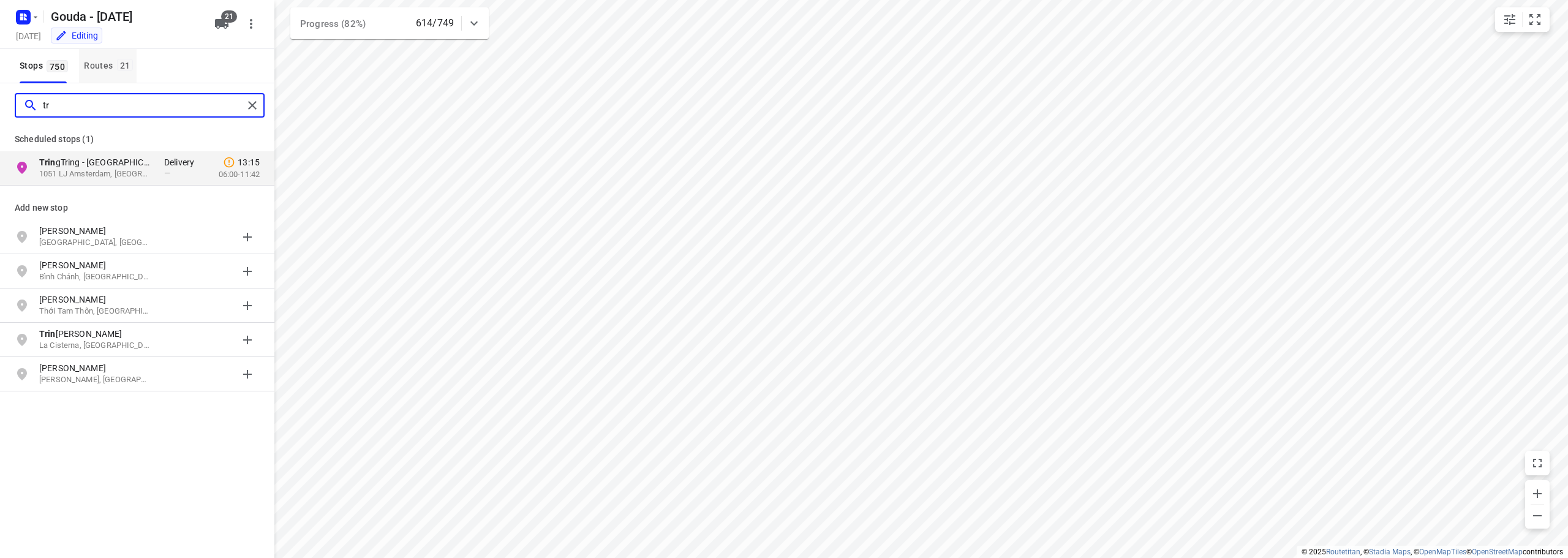
type input "t"
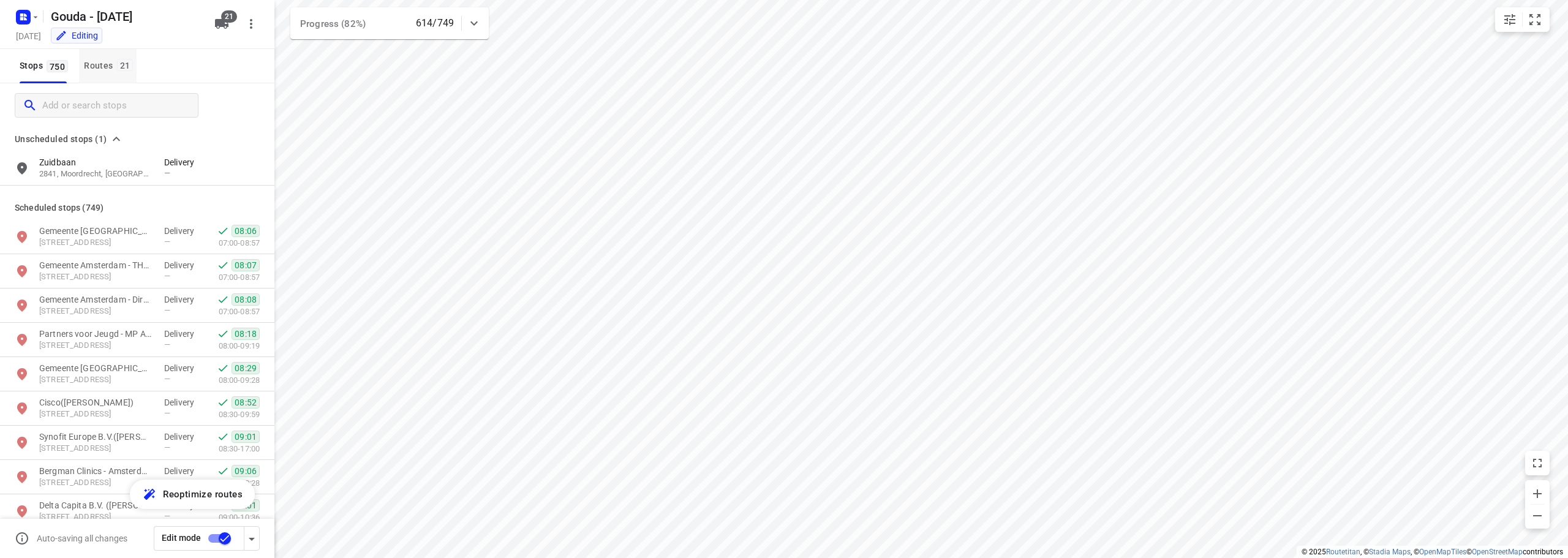
click at [110, 56] on button "Routes 21" at bounding box center [107, 66] width 58 height 35
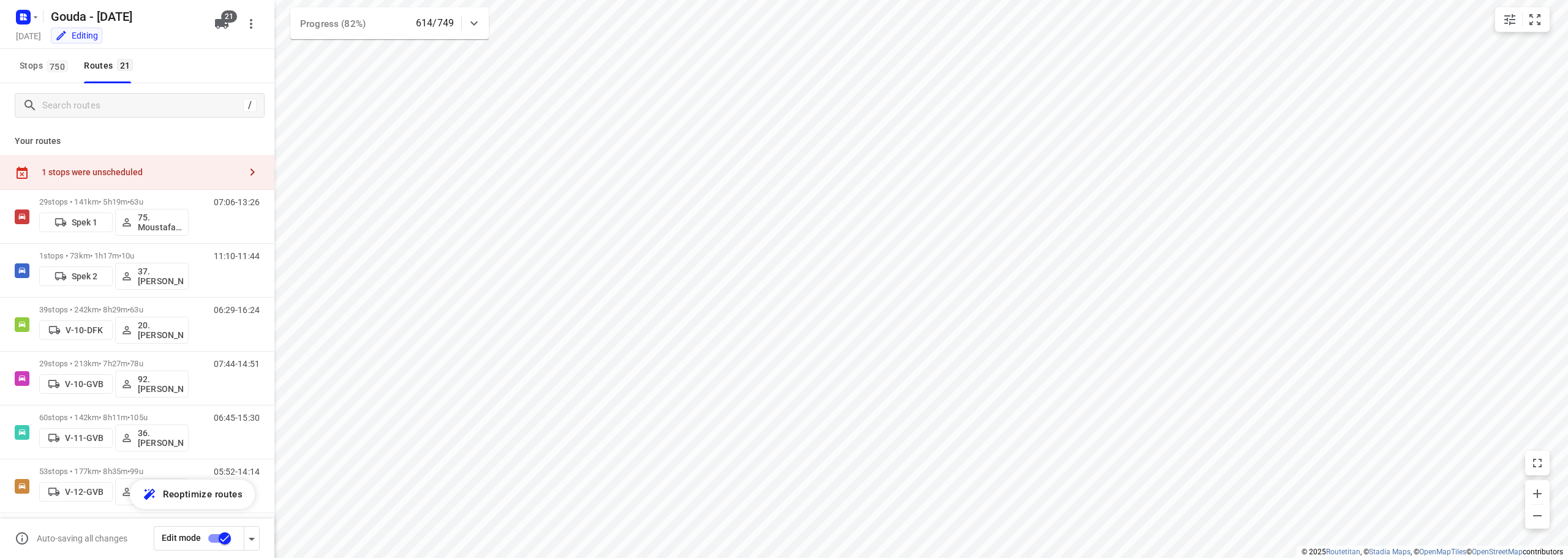
click at [103, 182] on div "1 stops were unscheduled" at bounding box center [137, 173] width 274 height 35
click at [350, 110] on p "Zuidbaan" at bounding box center [370, 104] width 103 height 13
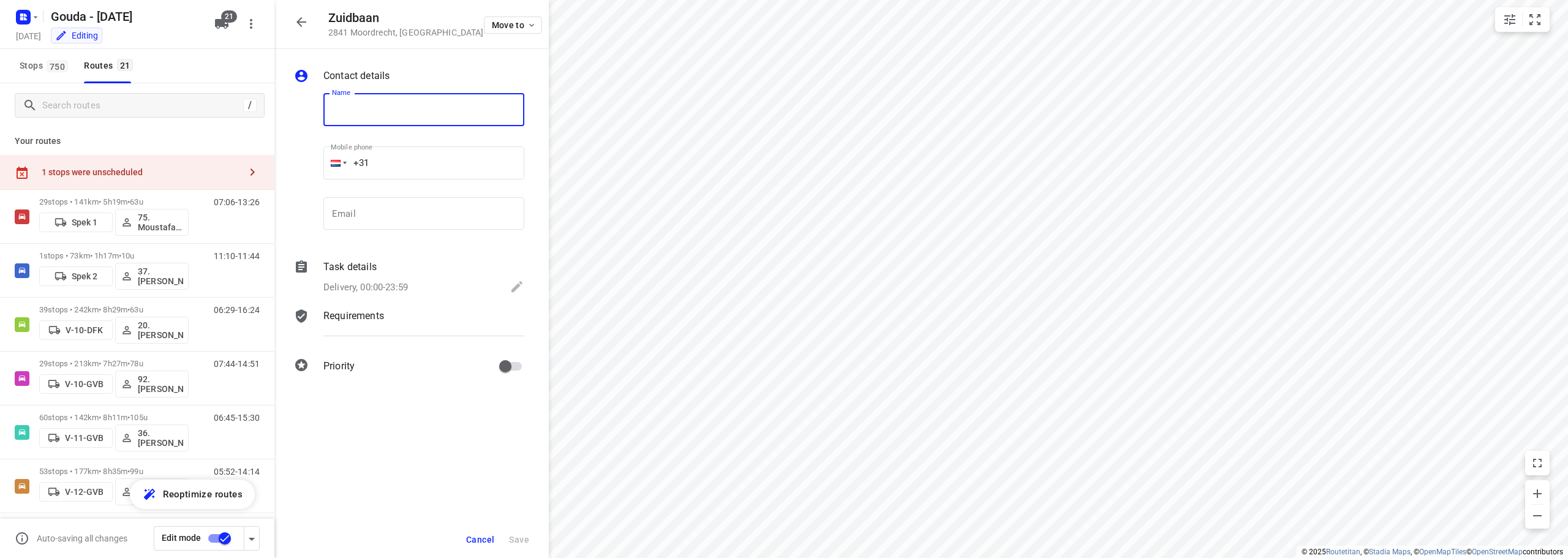
click at [446, 57] on div "Contact details Name Name Mobile phone +31 ​ Email Email Task details Delivery,…" at bounding box center [411, 223] width 274 height 348
click at [306, 20] on icon "button" at bounding box center [301, 22] width 15 height 15
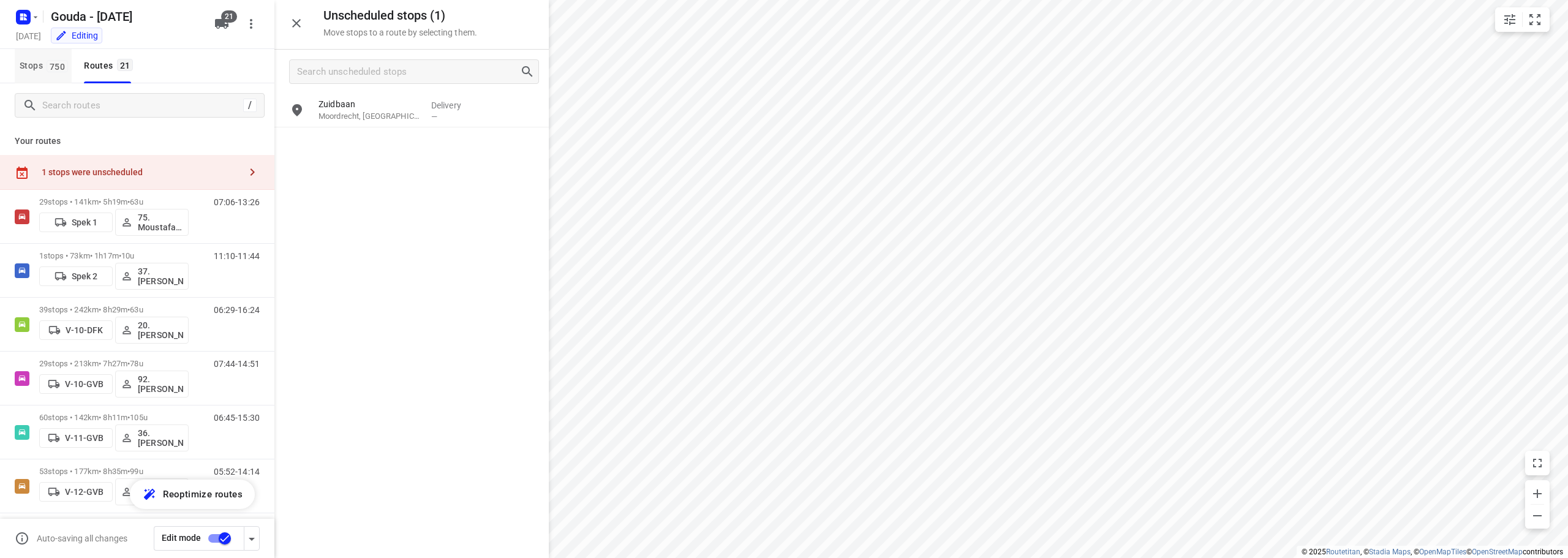
click at [32, 69] on span "Stops 750" at bounding box center [46, 65] width 52 height 15
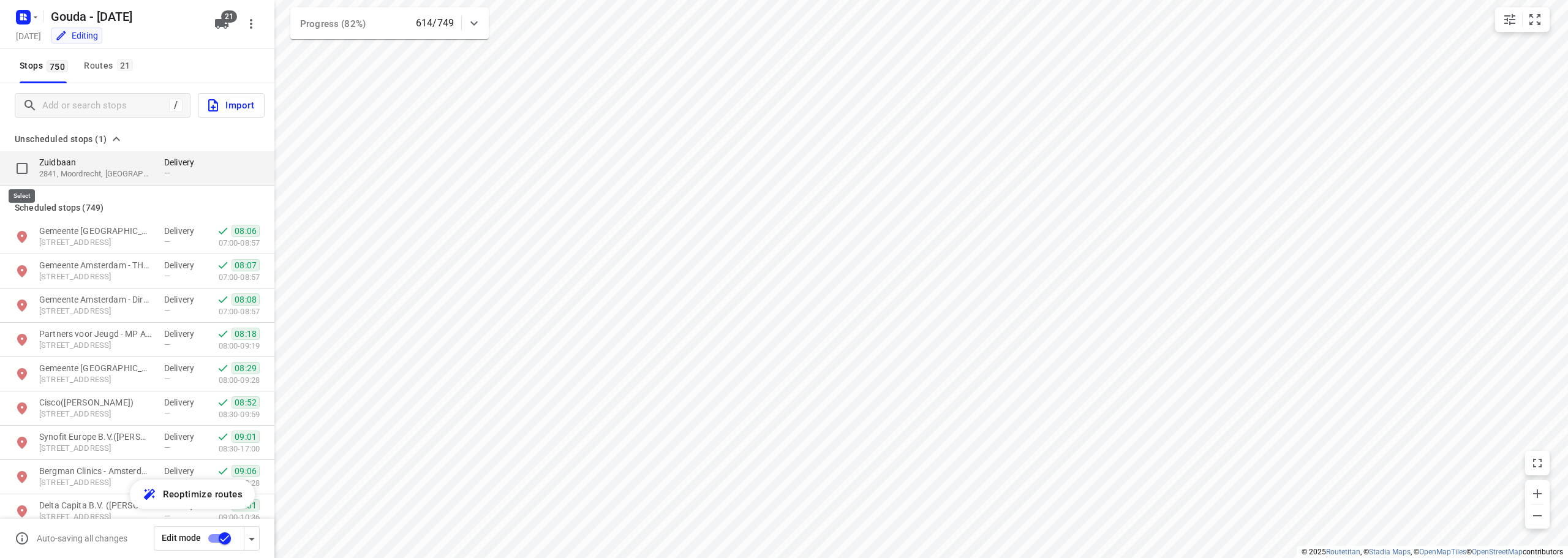
click at [25, 166] on input "grid" at bounding box center [21, 168] width 24 height 24
checkbox input "true"
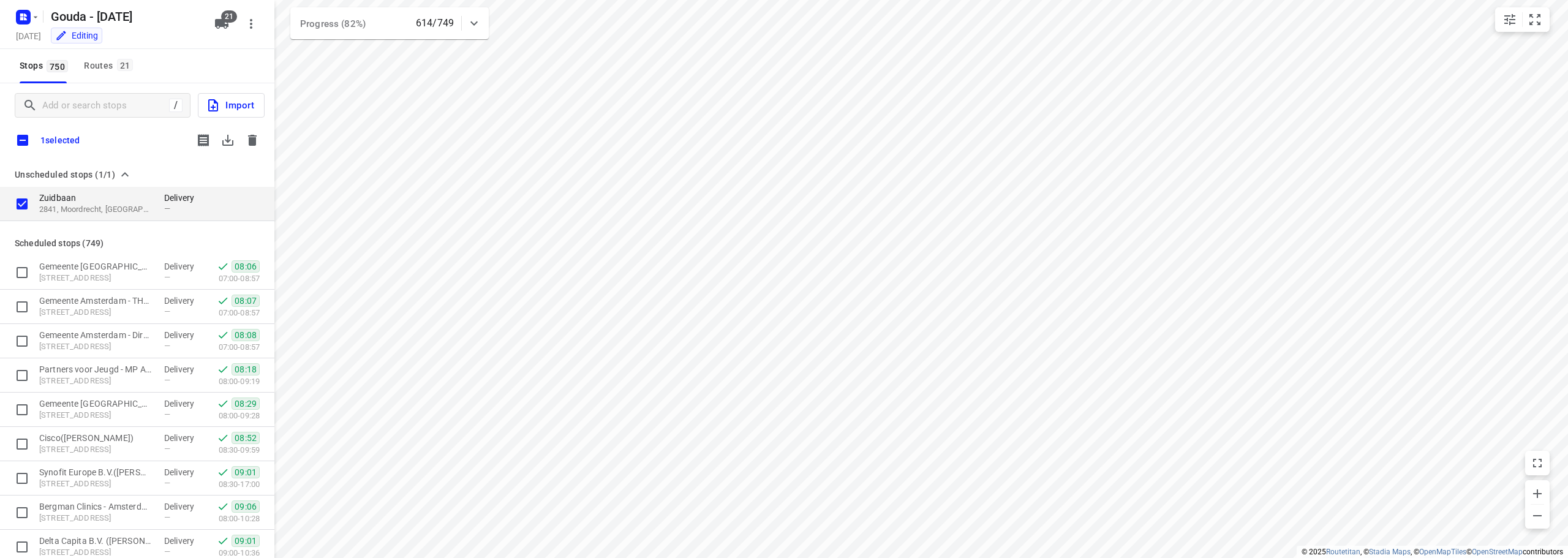
click at [100, 202] on p "Zuidbaan" at bounding box center [95, 198] width 113 height 13
click at [139, 136] on div "1 selected" at bounding box center [137, 140] width 274 height 26
click at [437, 66] on div "Contact details" at bounding box center [423, 77] width 206 height 22
click at [375, 37] on p "2841 Moordrecht , [GEOGRAPHIC_DATA]" at bounding box center [366, 32] width 155 height 9
drag, startPoint x: 331, startPoint y: 24, endPoint x: 295, endPoint y: 18, distance: 36.5
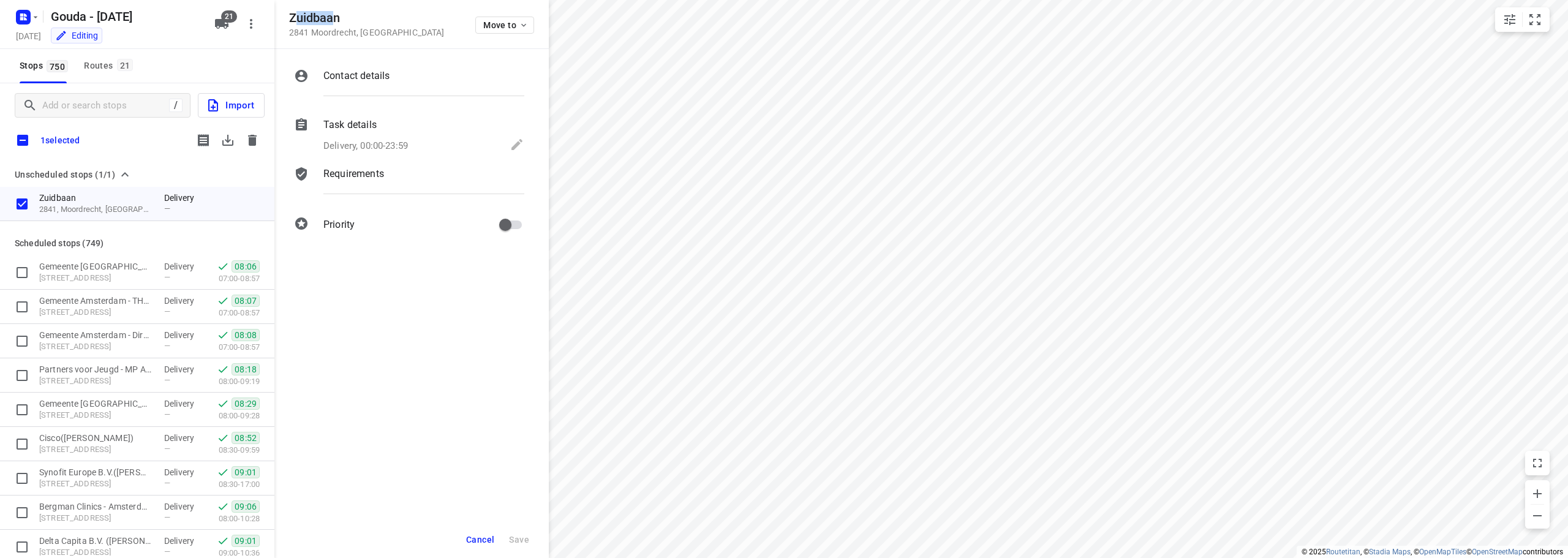
click at [295, 18] on h5 "Zuidbaan" at bounding box center [366, 18] width 155 height 14
click at [505, 144] on div "Delivery, 00:00-23:59" at bounding box center [423, 146] width 201 height 17
click at [474, 117] on div "Task details" at bounding box center [423, 126] width 206 height 22
click at [480, 541] on span "Cancel" at bounding box center [480, 539] width 28 height 9
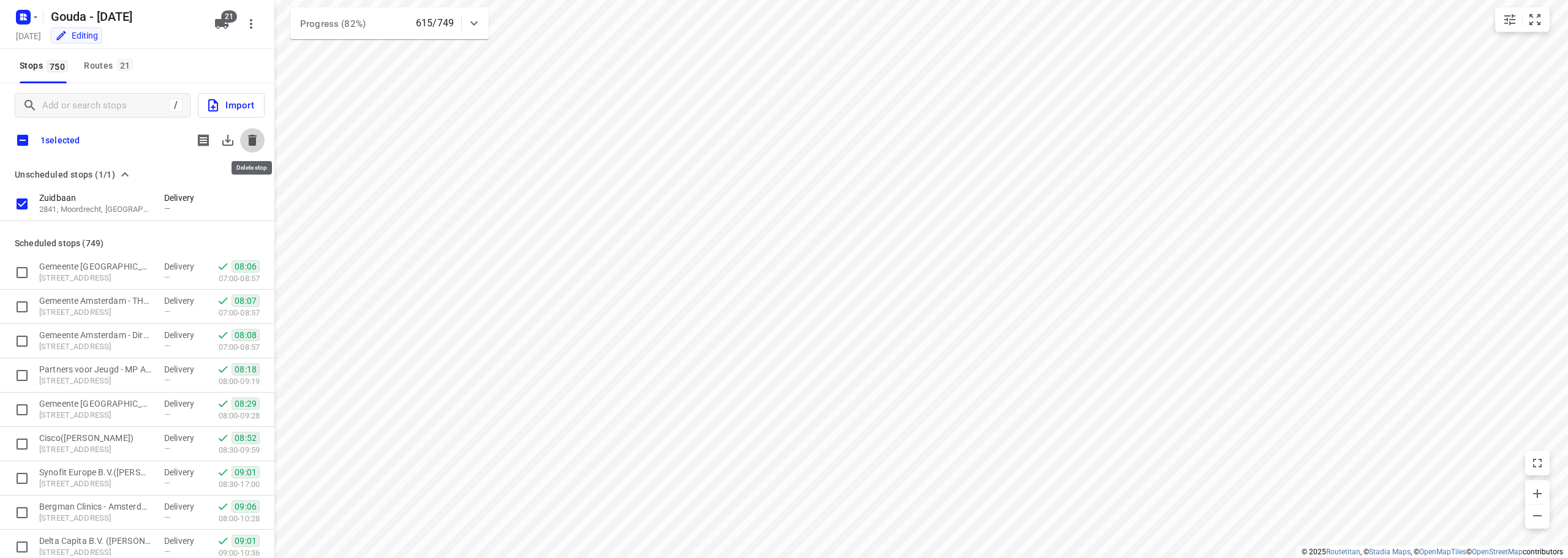
click at [258, 141] on icon "button" at bounding box center [252, 140] width 15 height 15
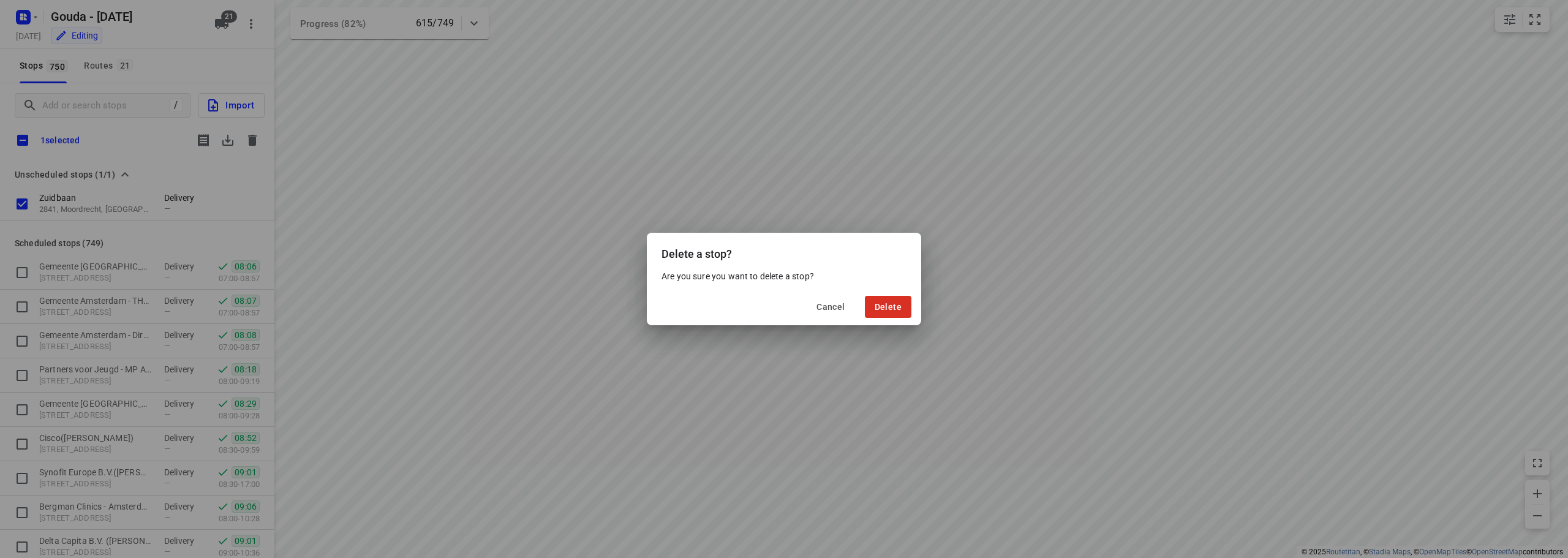
click at [896, 319] on div "Cancel Delete" at bounding box center [784, 307] width 274 height 37
click at [891, 309] on span "Delete" at bounding box center [888, 307] width 27 height 9
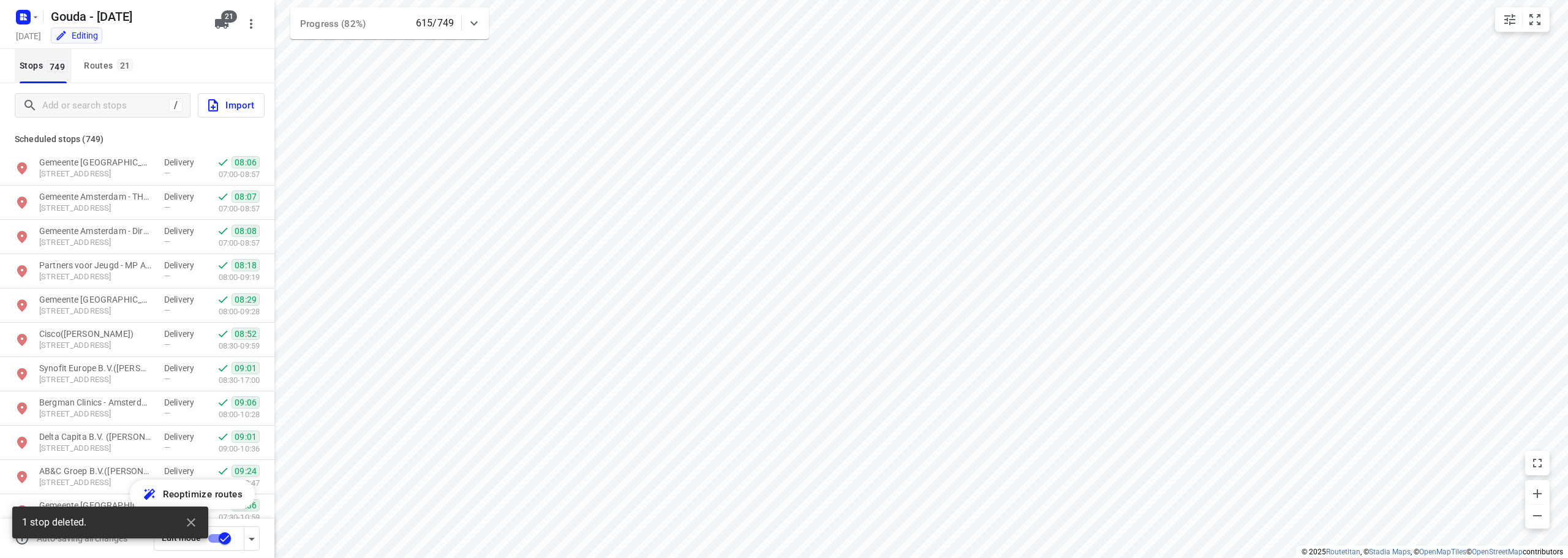
click at [26, 66] on span "Stops 749" at bounding box center [46, 65] width 52 height 15
click at [69, 102] on input "Add or search stops" at bounding box center [103, 106] width 122 height 19
click at [101, 54] on button "Routes 21" at bounding box center [107, 66] width 58 height 35
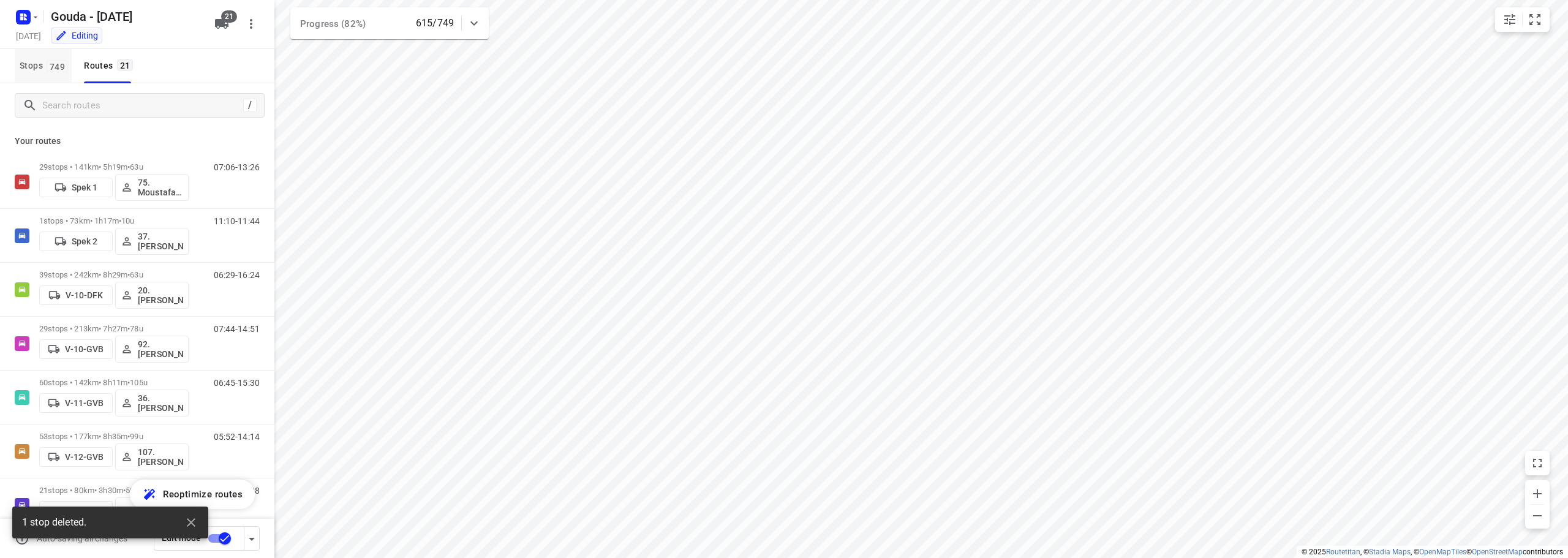
click at [33, 61] on span "Stops 749" at bounding box center [46, 65] width 52 height 15
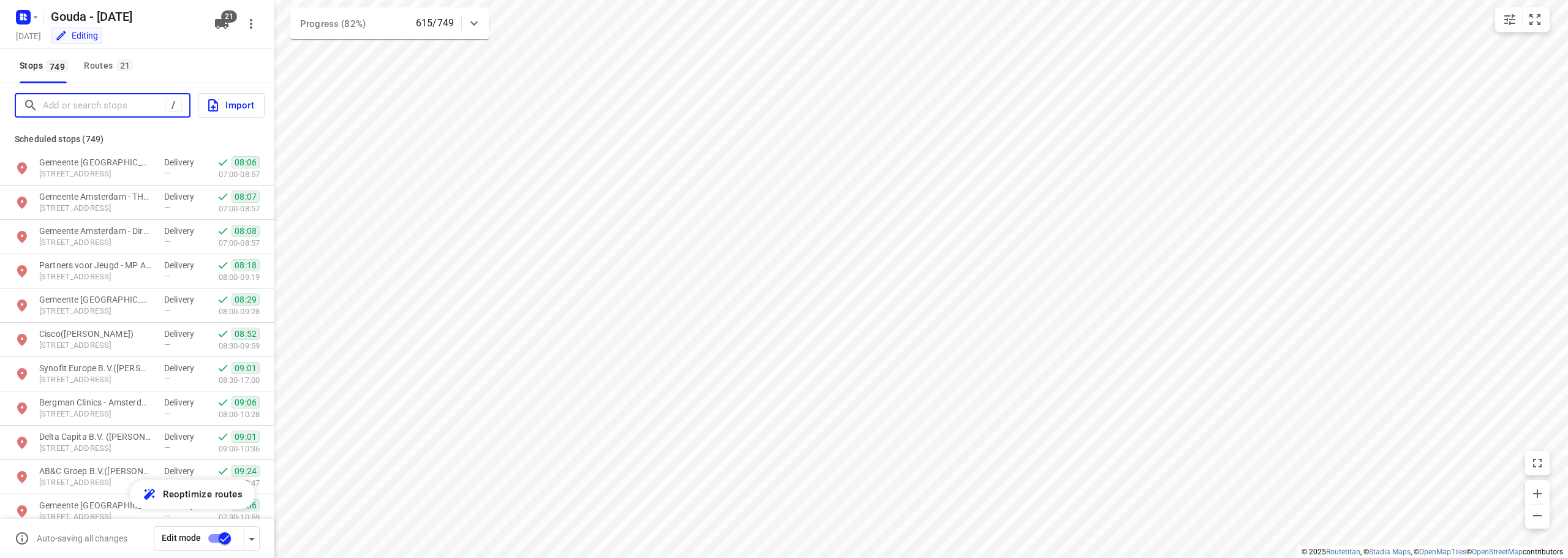
drag, startPoint x: 71, startPoint y: 100, endPoint x: 61, endPoint y: 101, distance: 10.0
click at [70, 102] on input "Add or search stops" at bounding box center [103, 106] width 122 height 19
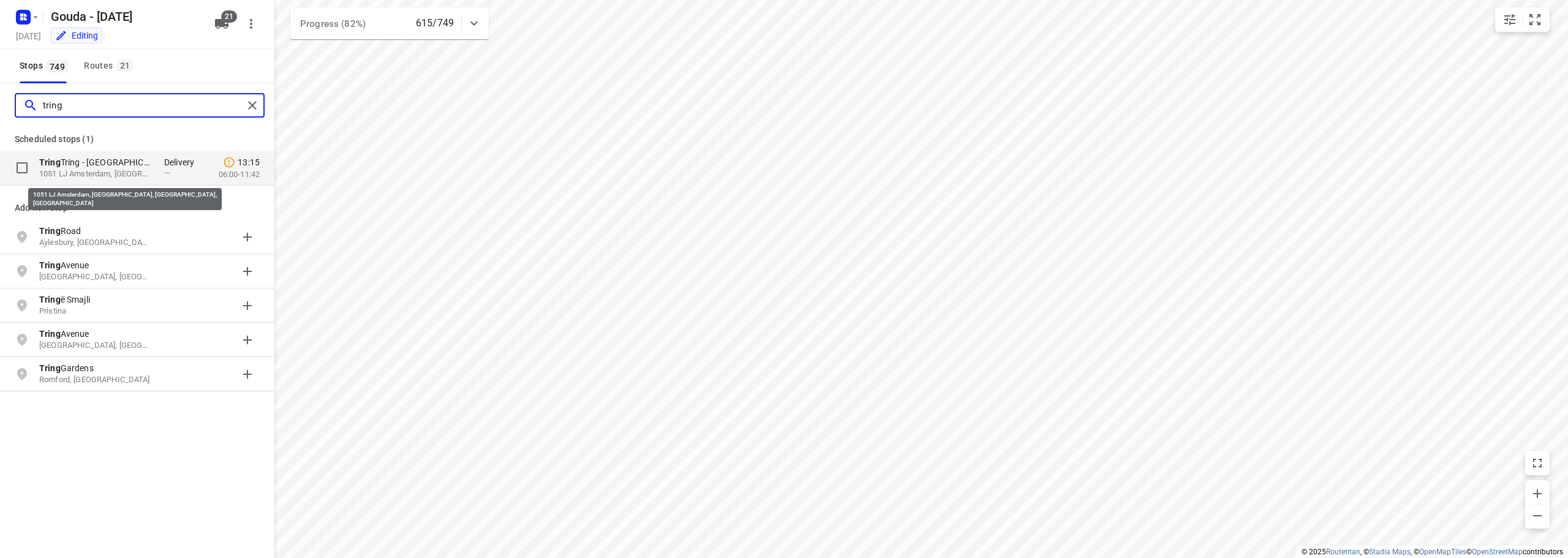
type input "tring"
click at [93, 177] on p "1051 LJ Amsterdam, [GEOGRAPHIC_DATA], [GEOGRAPHIC_DATA], [GEOGRAPHIC_DATA]" at bounding box center [95, 174] width 113 height 12
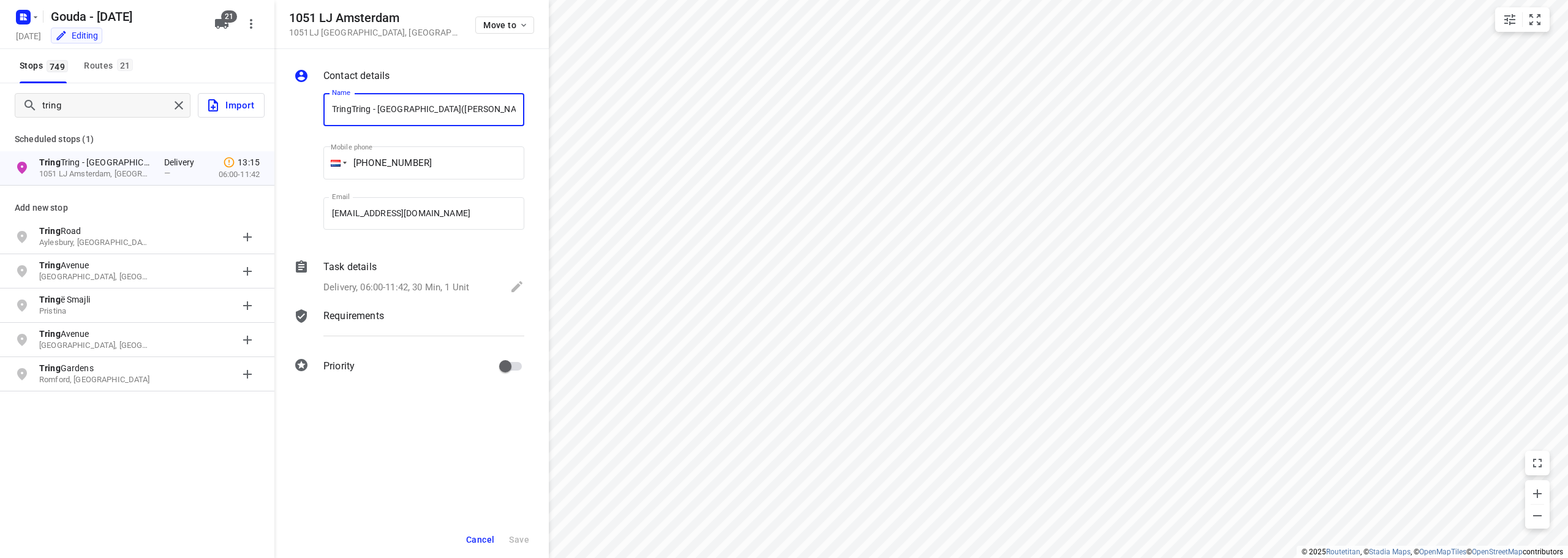
click at [158, 122] on div "tring Import" at bounding box center [137, 106] width 274 height 44
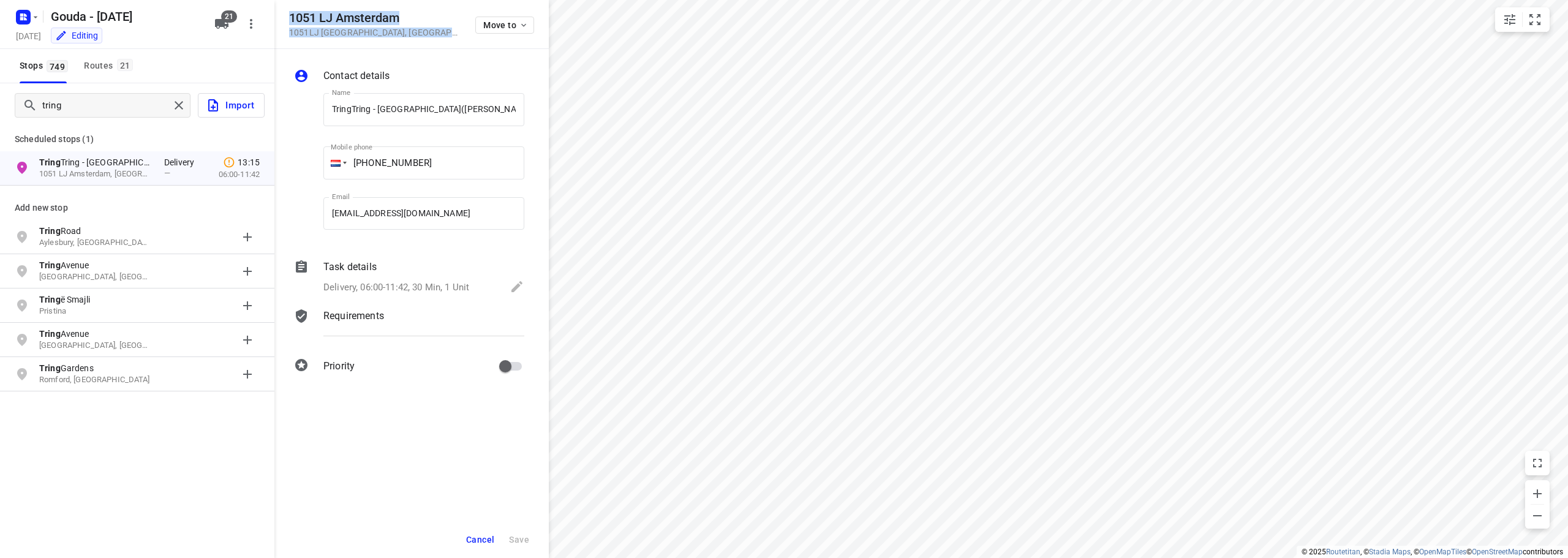
drag, startPoint x: 421, startPoint y: 33, endPoint x: 289, endPoint y: 12, distance: 133.7
click at [289, 12] on div "1051 LJ [GEOGRAPHIC_DATA] 1051LJ [GEOGRAPHIC_DATA] , [GEOGRAPHIC_DATA] Move to" at bounding box center [411, 24] width 245 height 26
copy div "[STREET_ADDRESS]"
drag, startPoint x: 192, startPoint y: 65, endPoint x: 162, endPoint y: 80, distance: 33.5
click at [193, 65] on div "Stops 749 Routes 21" at bounding box center [137, 66] width 274 height 35
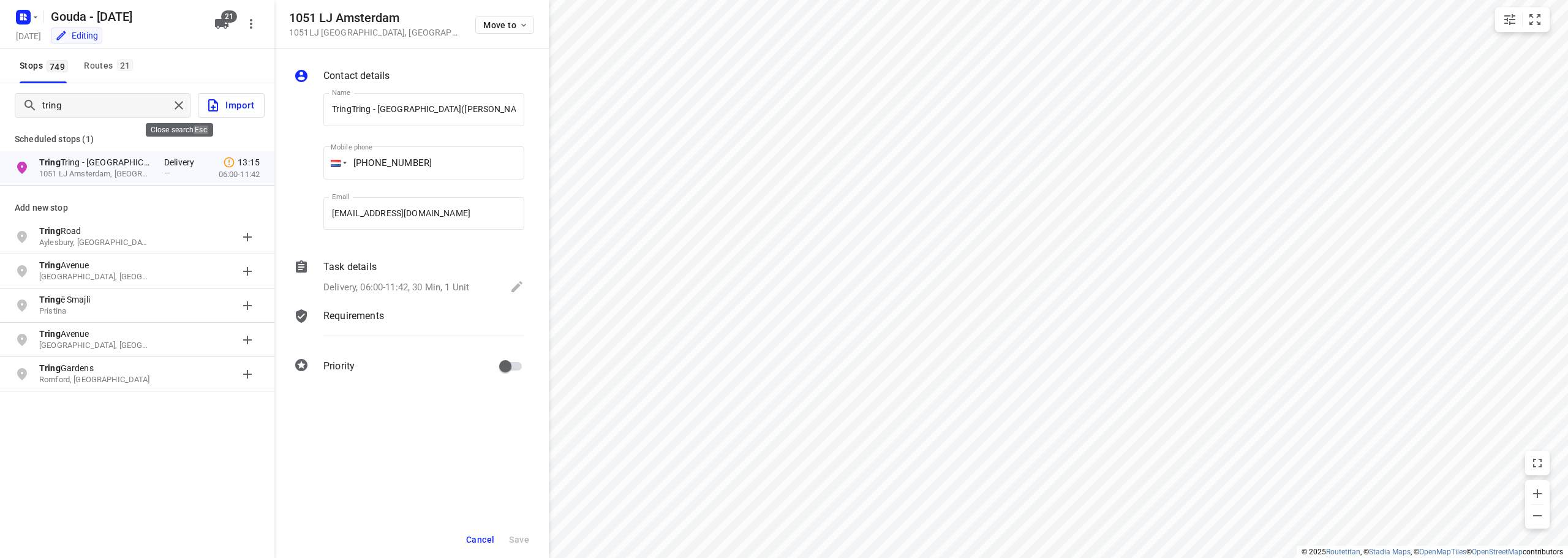
drag, startPoint x: 183, startPoint y: 105, endPoint x: 118, endPoint y: 91, distance: 66.5
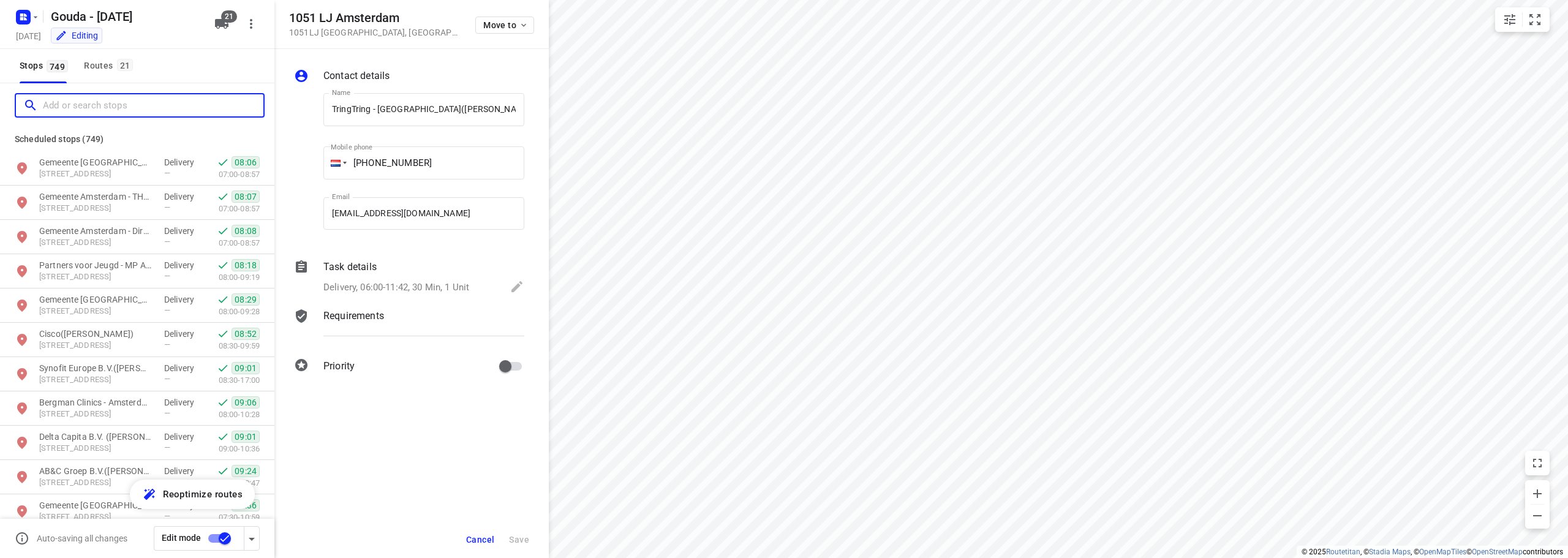
click at [97, 110] on input "Add or search stops" at bounding box center [153, 106] width 221 height 19
paste input "[STREET_ADDRESS]"
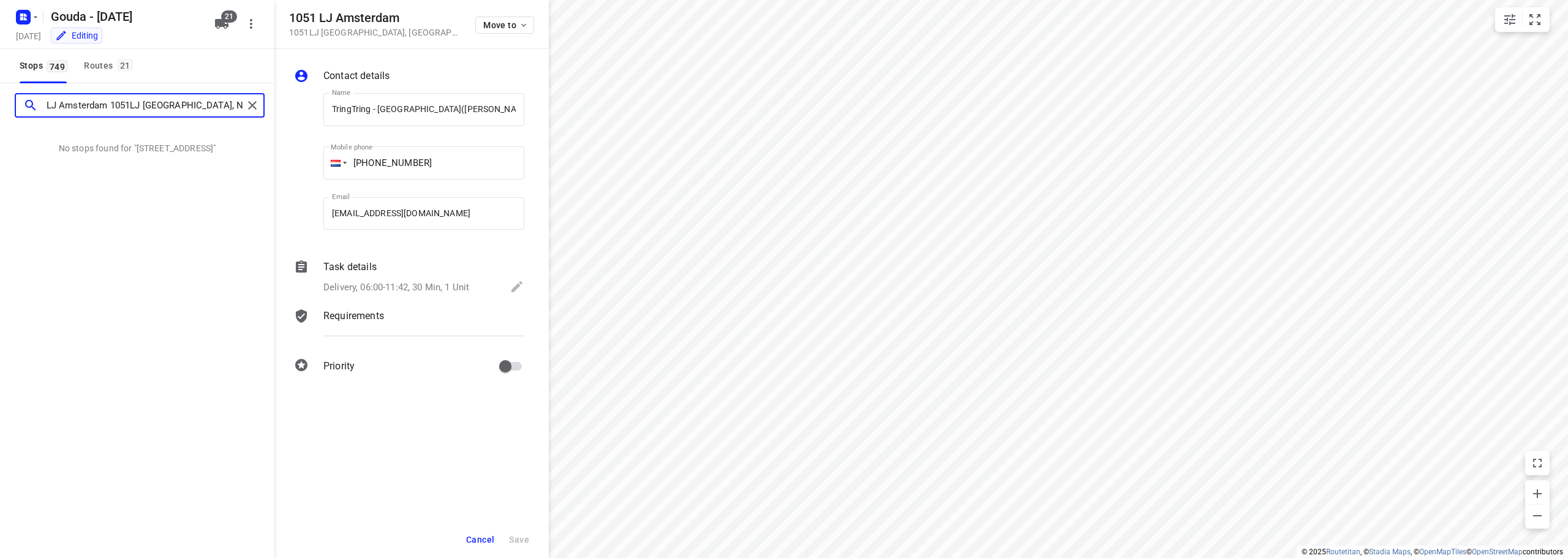
scroll to position [0, 0]
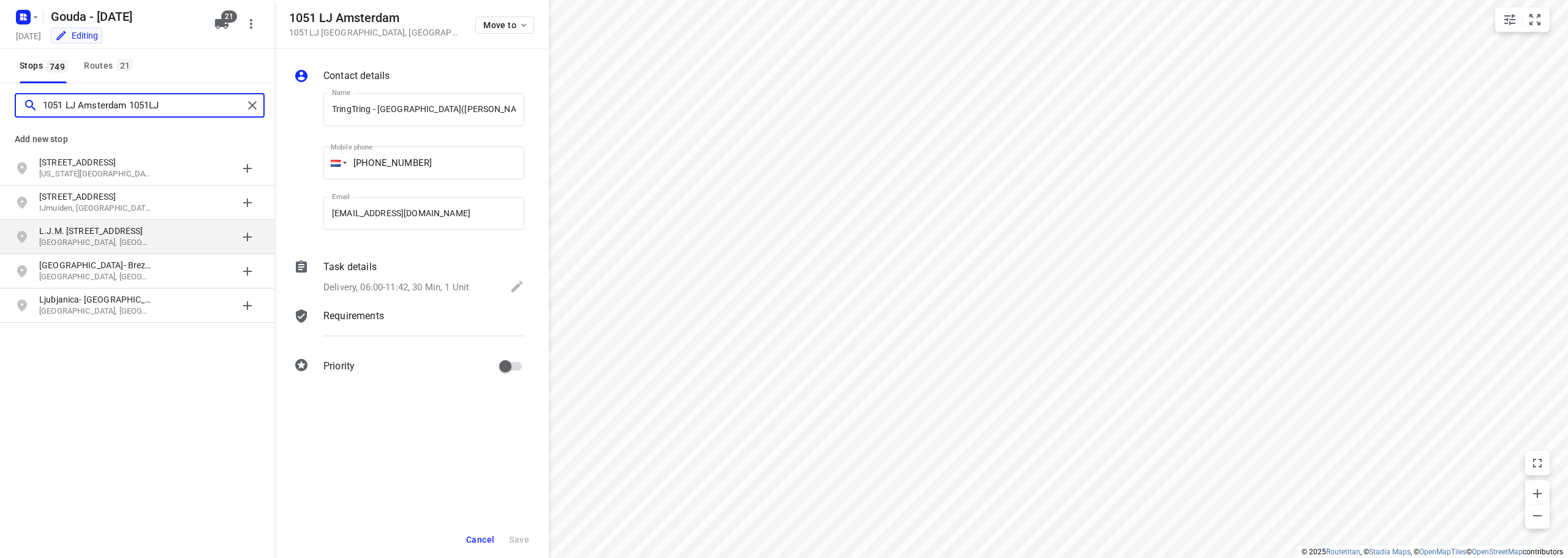
type input "1051 LJ Amsterdam 1051LJ"
click at [243, 236] on div "grid" at bounding box center [211, 236] width 95 height 24
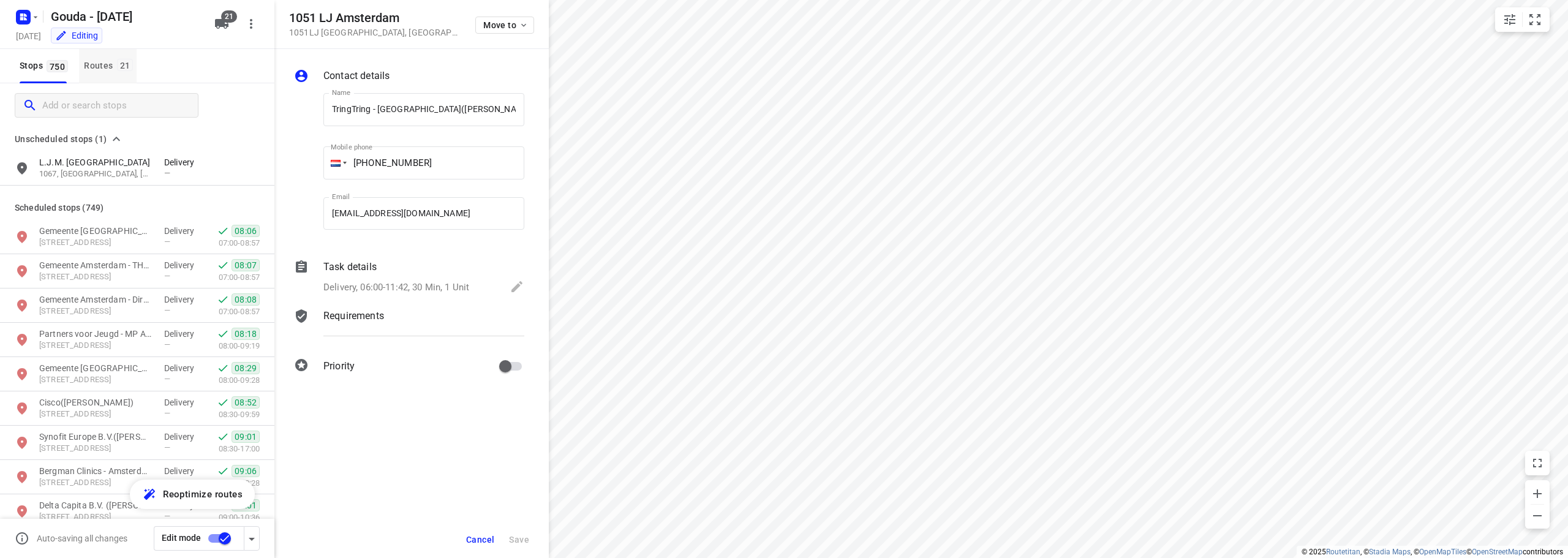
click at [117, 61] on span "21" at bounding box center [124, 65] width 17 height 13
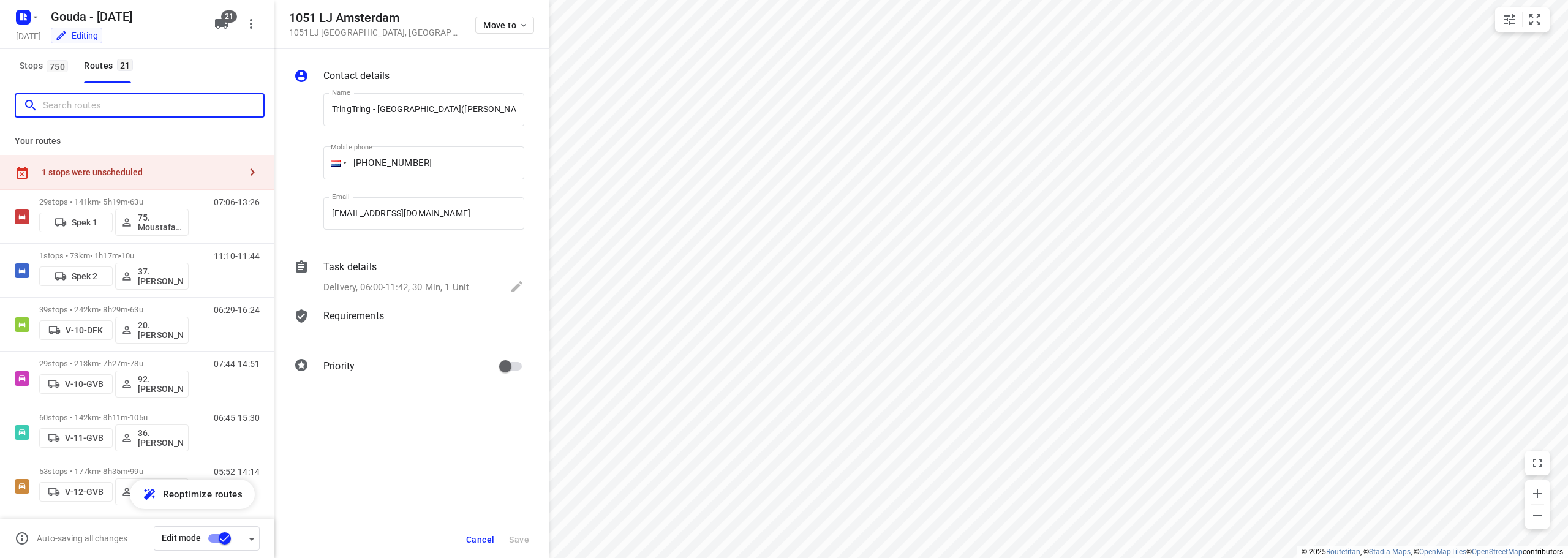
drag, startPoint x: 98, startPoint y: 106, endPoint x: 138, endPoint y: 74, distance: 51.2
click at [100, 102] on input "Search routes" at bounding box center [153, 106] width 221 height 19
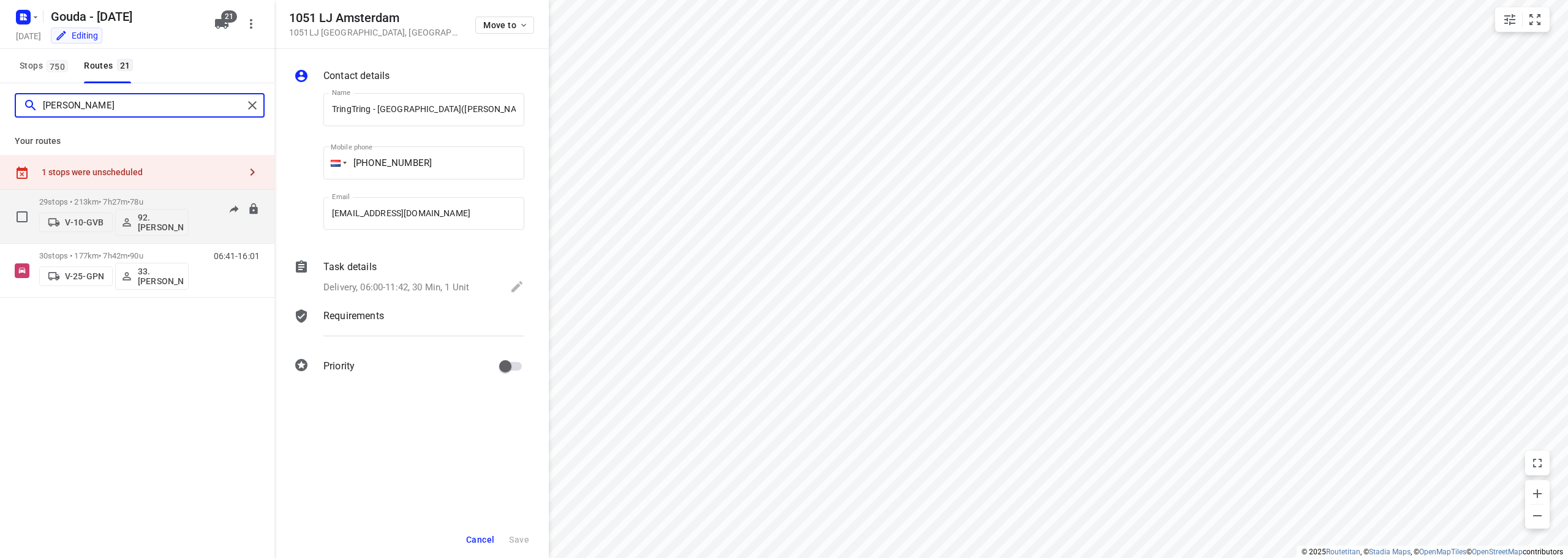
type input "[PERSON_NAME]"
click at [168, 198] on p "29 stops • 213km • 7h27m • 78u" at bounding box center [114, 202] width 150 height 9
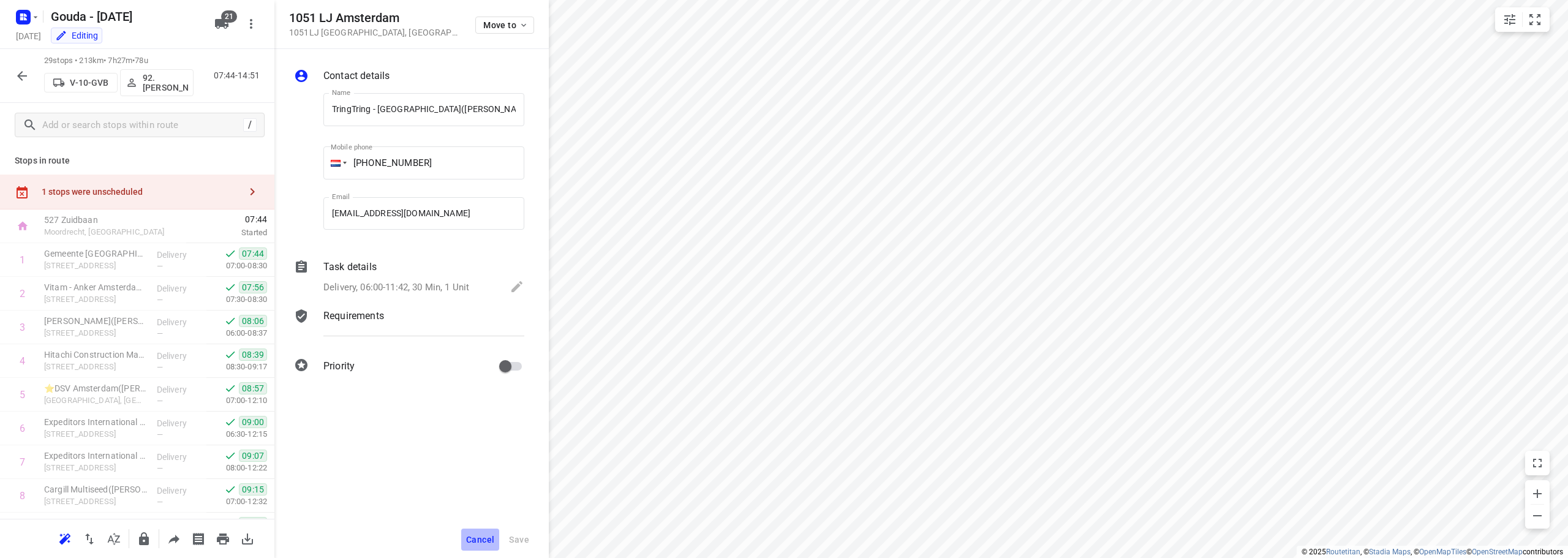
click at [474, 541] on span "Cancel" at bounding box center [480, 539] width 28 height 9
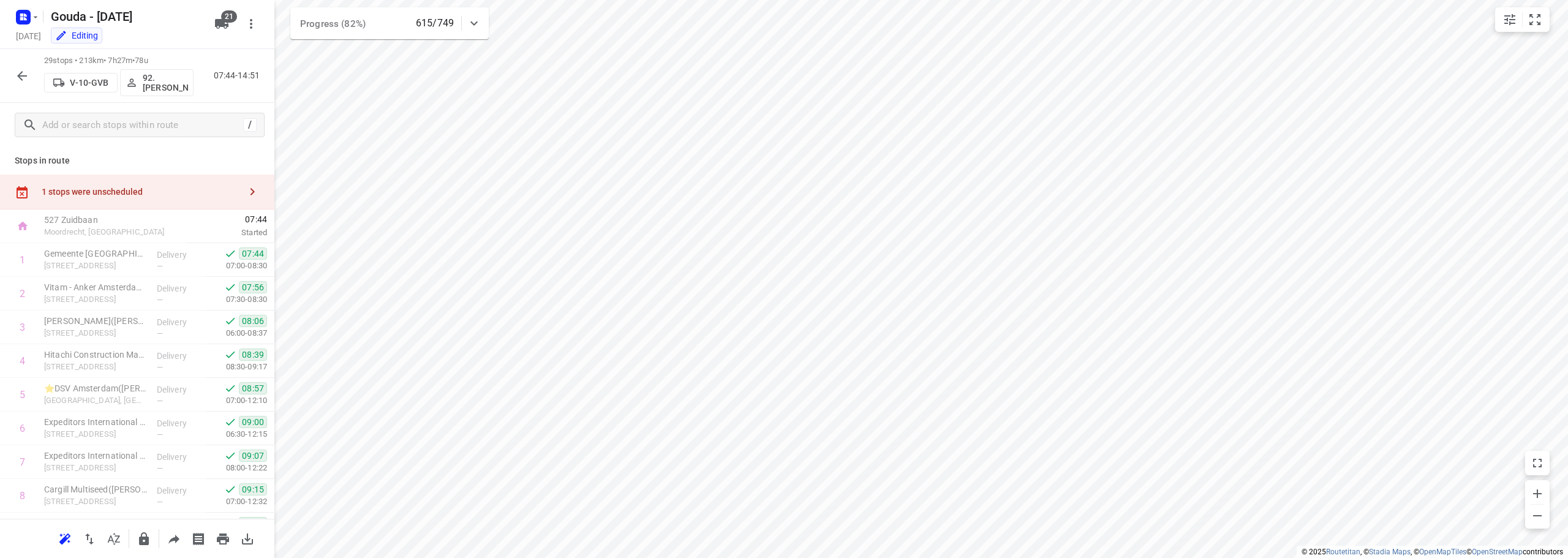
click at [195, 193] on div "1 stops were unscheduled" at bounding box center [141, 192] width 199 height 9
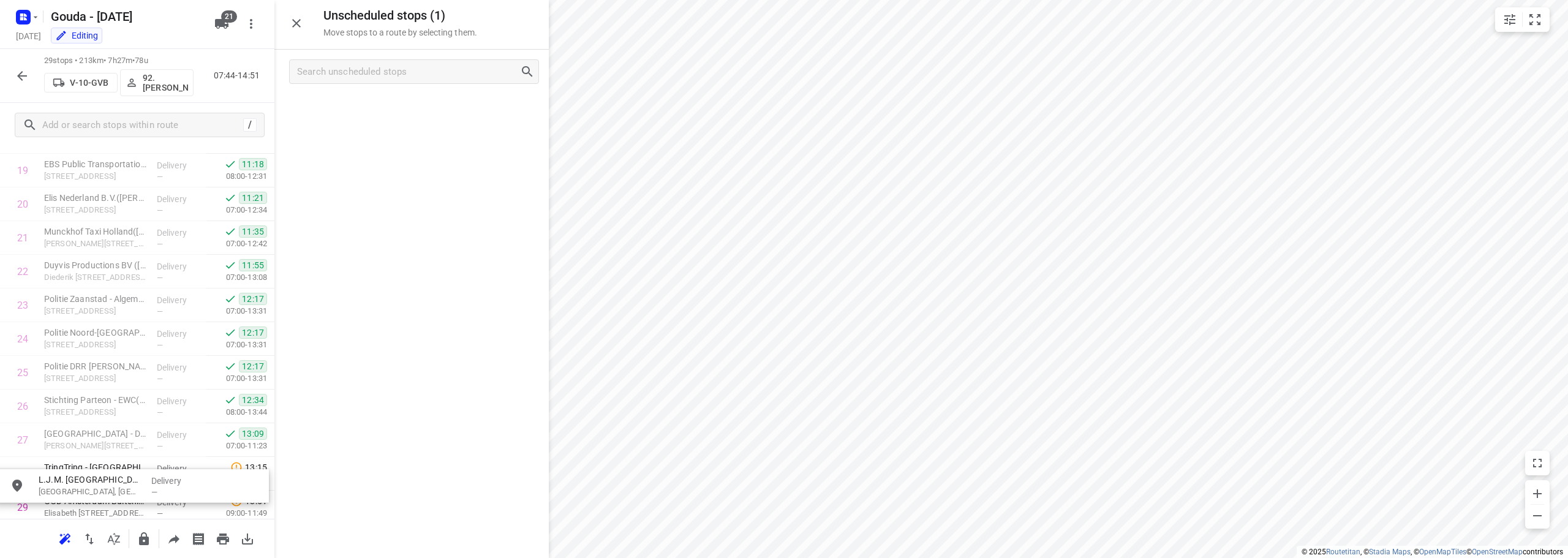
scroll to position [777, 0]
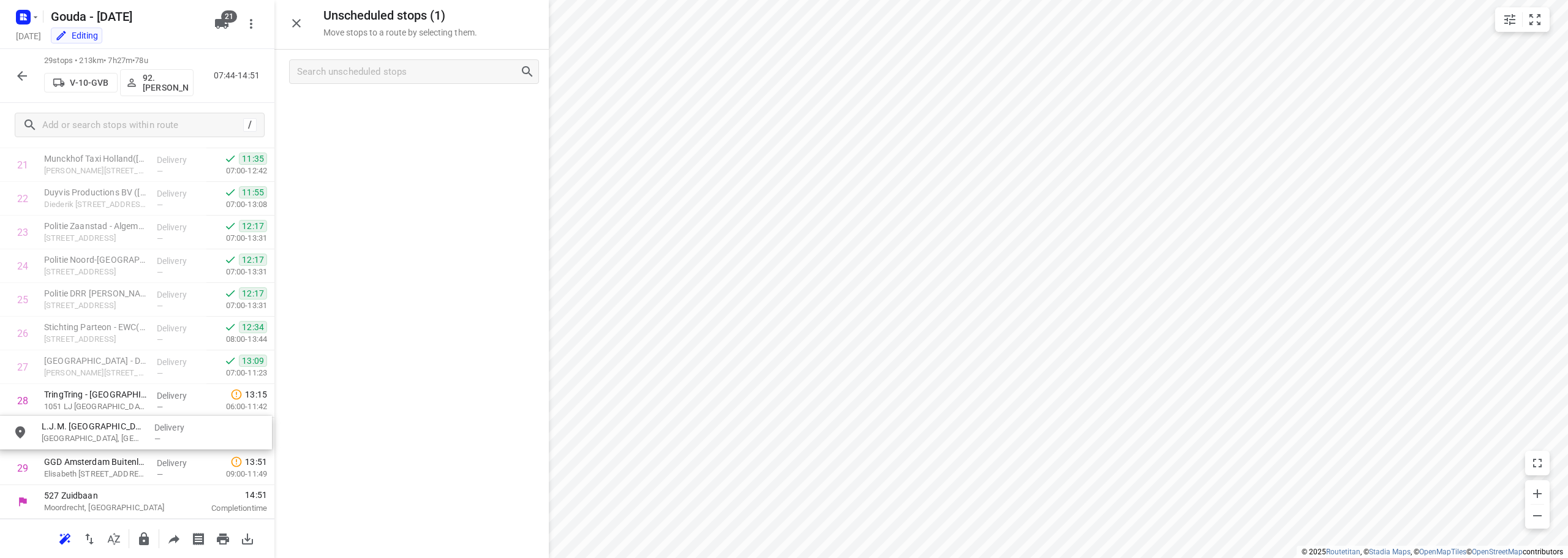
drag, startPoint x: 399, startPoint y: 150, endPoint x: 171, endPoint y: 425, distance: 357.2
click at [103, 443] on p "[GEOGRAPHIC_DATA], [GEOGRAPHIC_DATA]" at bounding box center [95, 441] width 103 height 13
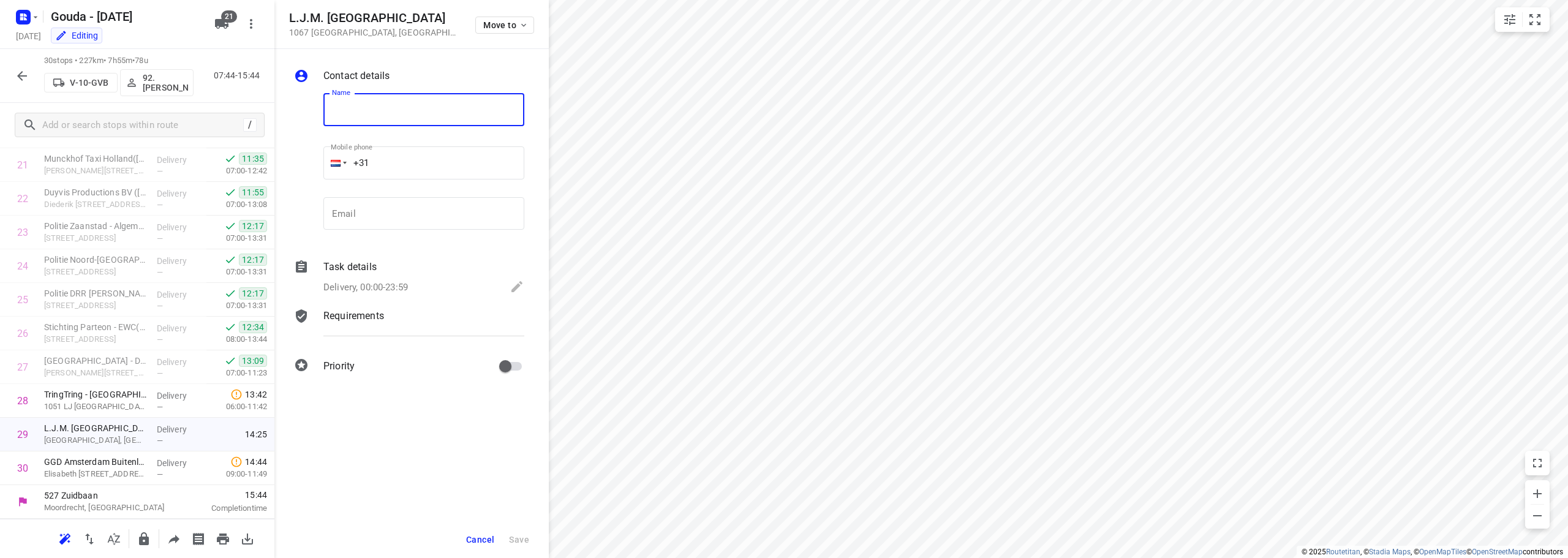
click at [407, 106] on input "text" at bounding box center [423, 110] width 201 height 33
type input "PLANNING BELLEN!"
click at [516, 538] on span "Save" at bounding box center [519, 539] width 20 height 9
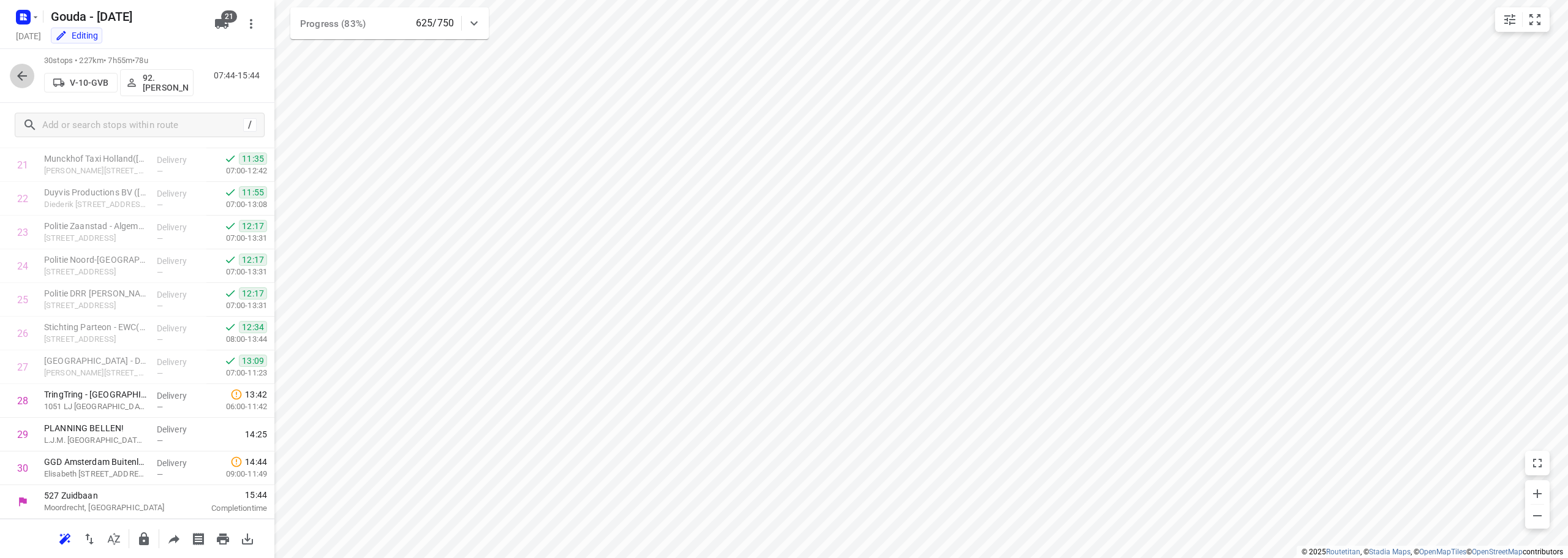
click at [15, 73] on icon "button" at bounding box center [22, 76] width 15 height 15
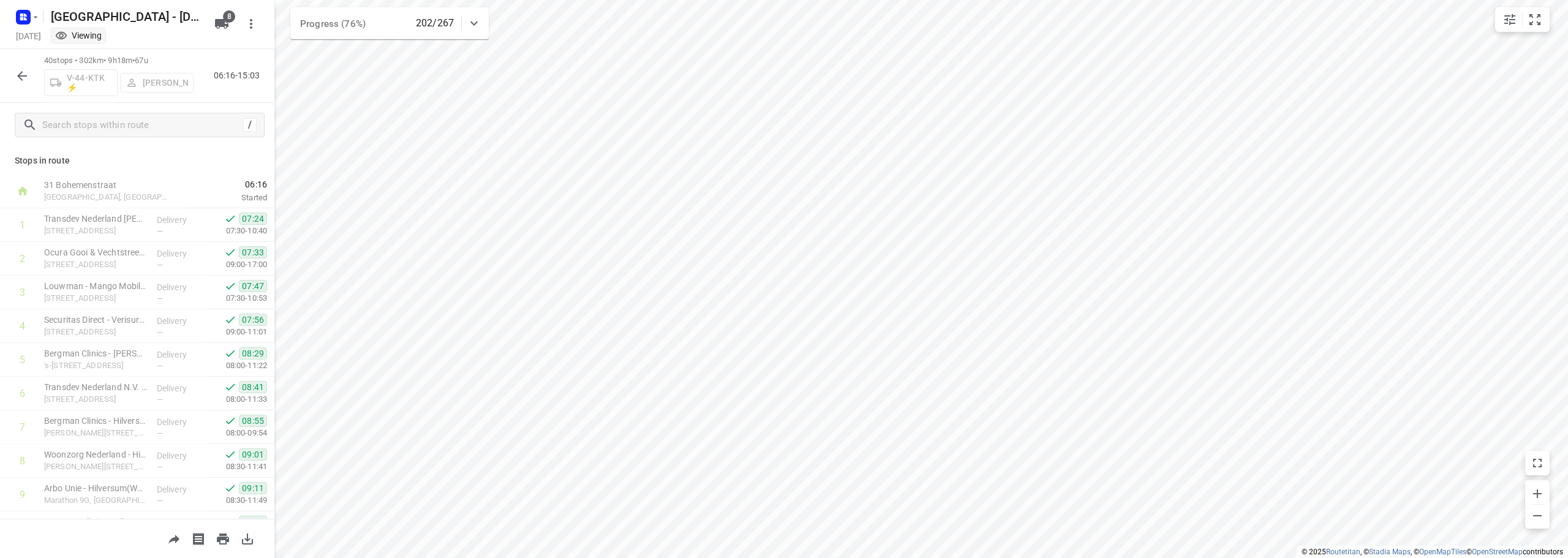
click at [17, 78] on icon "button" at bounding box center [22, 76] width 15 height 15
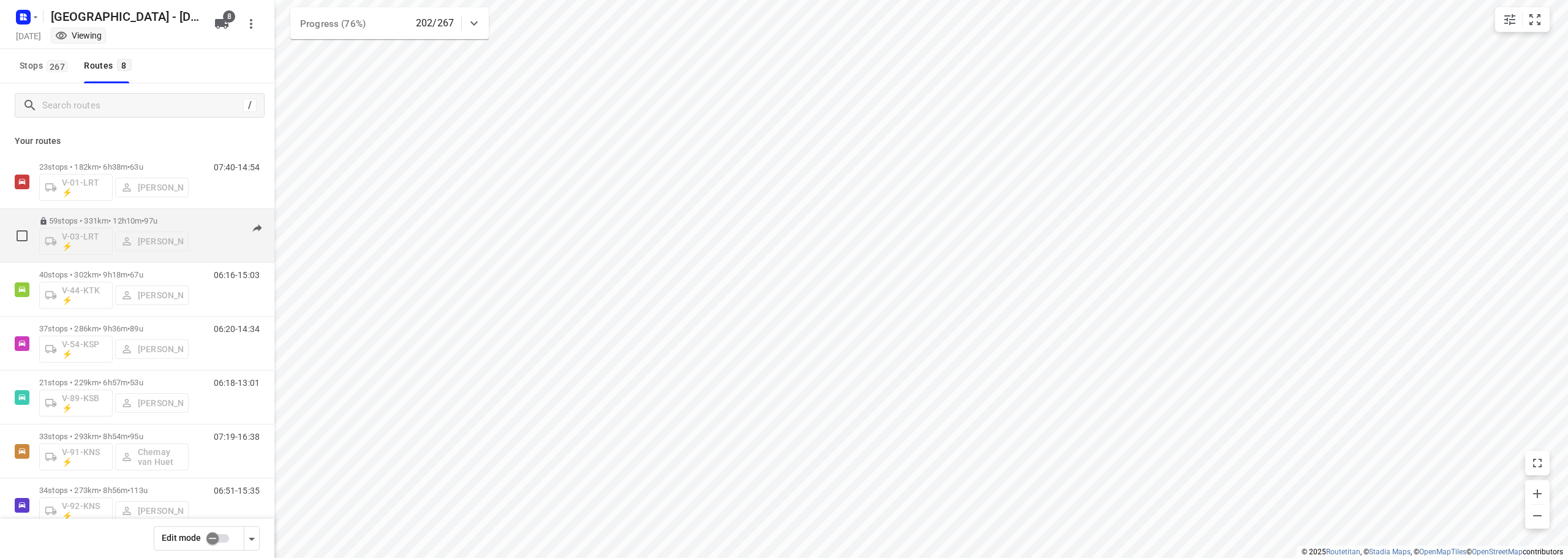
click at [169, 214] on div "59 stops • 331km • 12h10m • 97u V-03-LRT ⚡ Raymond Blom" at bounding box center [114, 236] width 150 height 51
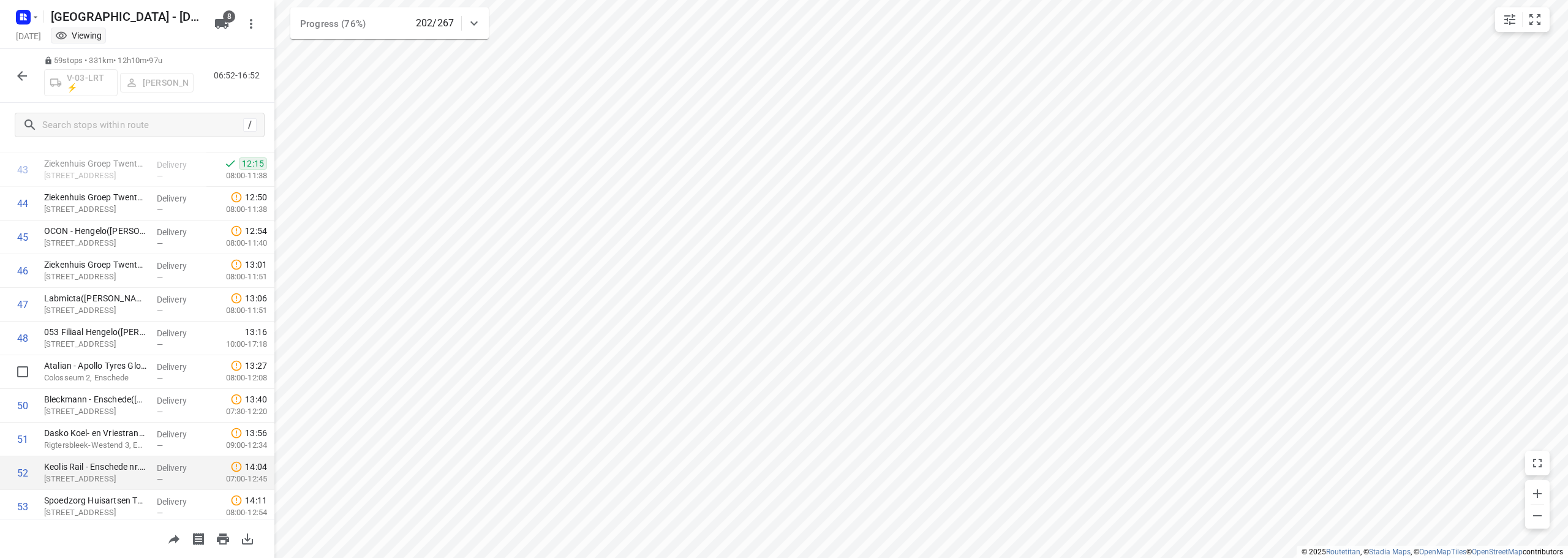
scroll to position [1711, 0]
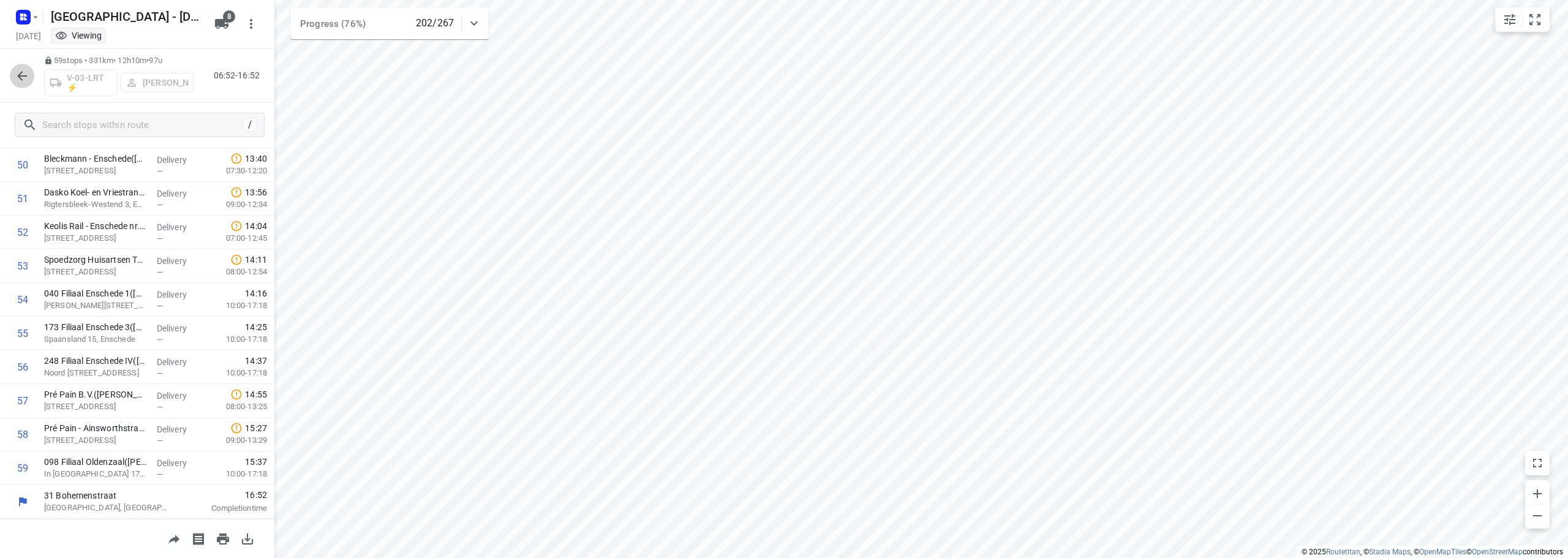
click at [19, 69] on icon "button" at bounding box center [22, 76] width 15 height 15
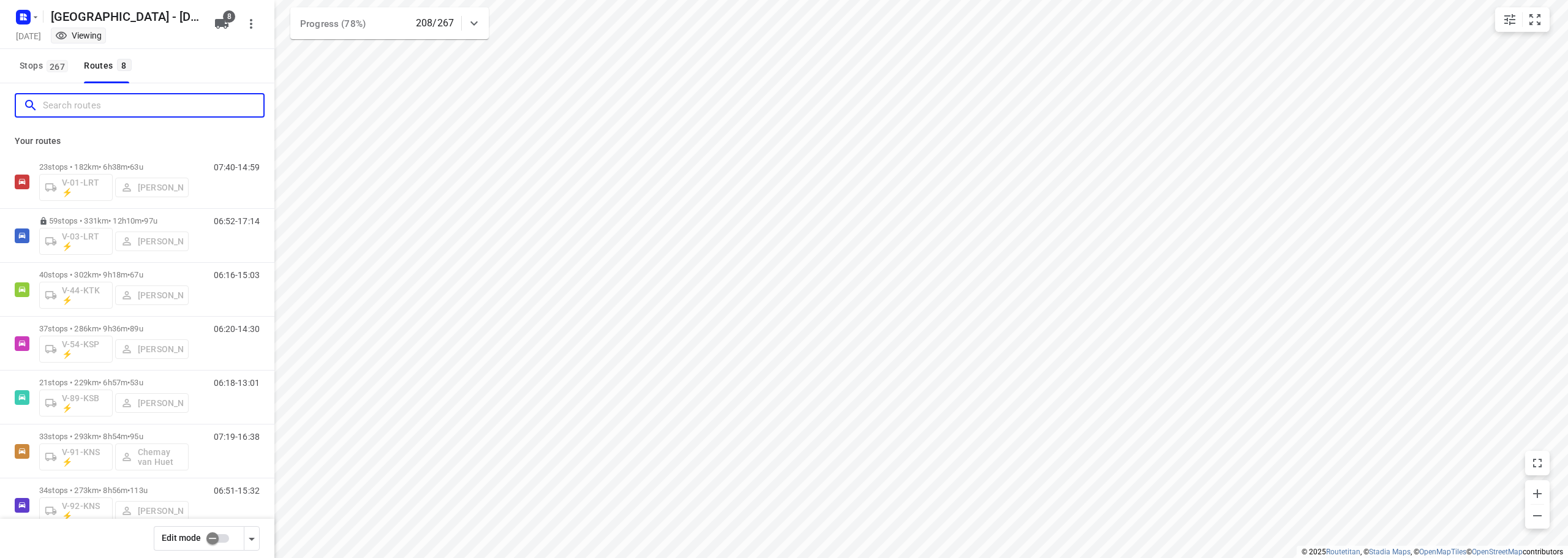
click at [93, 104] on input "Search routes" at bounding box center [153, 106] width 221 height 19
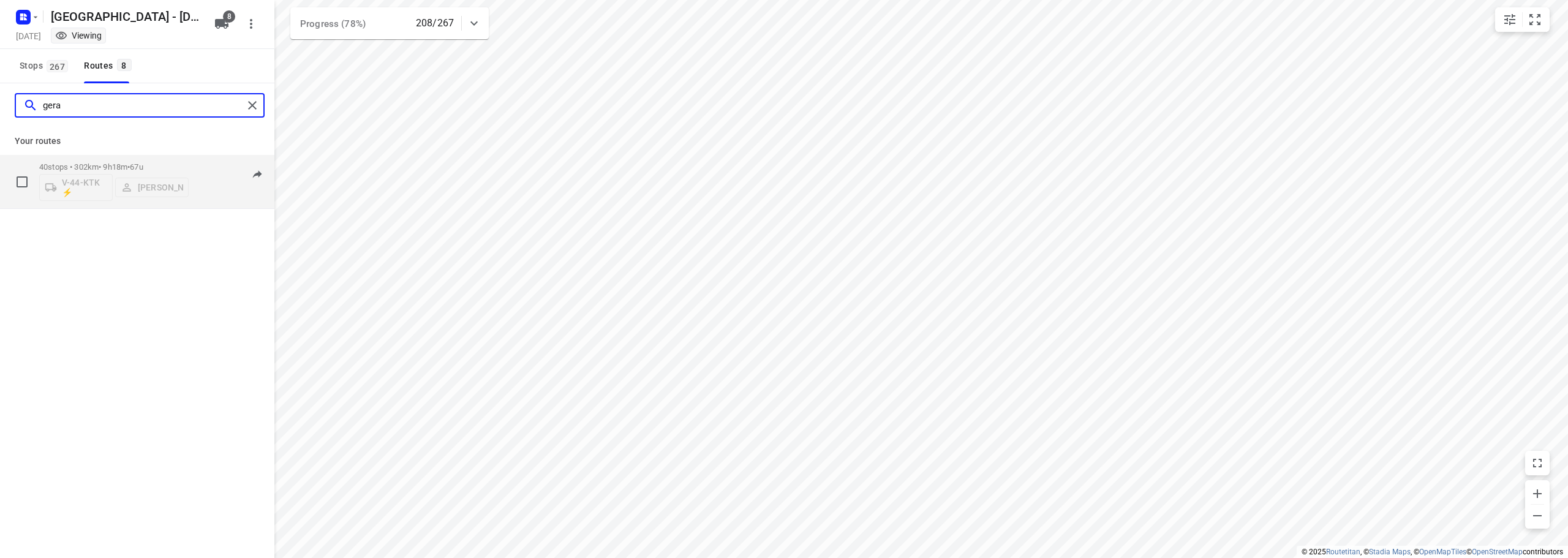
type input "gera"
click at [144, 155] on div "40 stops • 302km • 9h18m • 67u V-44-KTK ⚡ Gera van de Vreugde 06:16-15:03" at bounding box center [137, 182] width 274 height 54
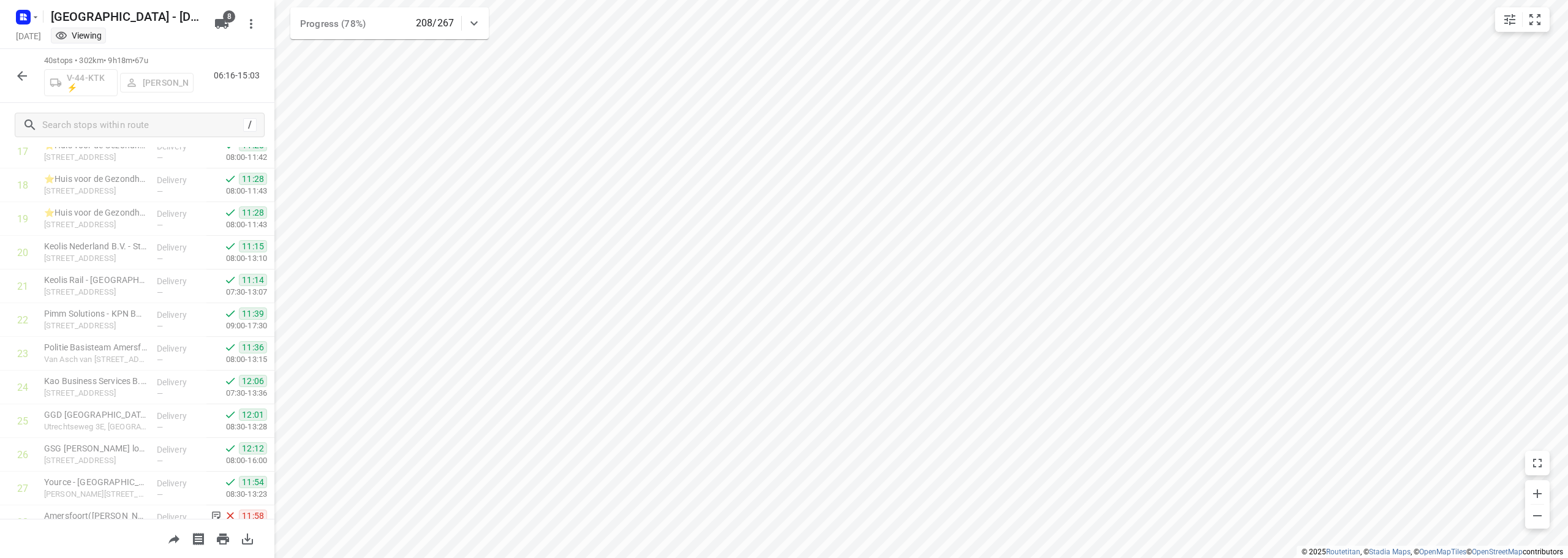
scroll to position [1071, 0]
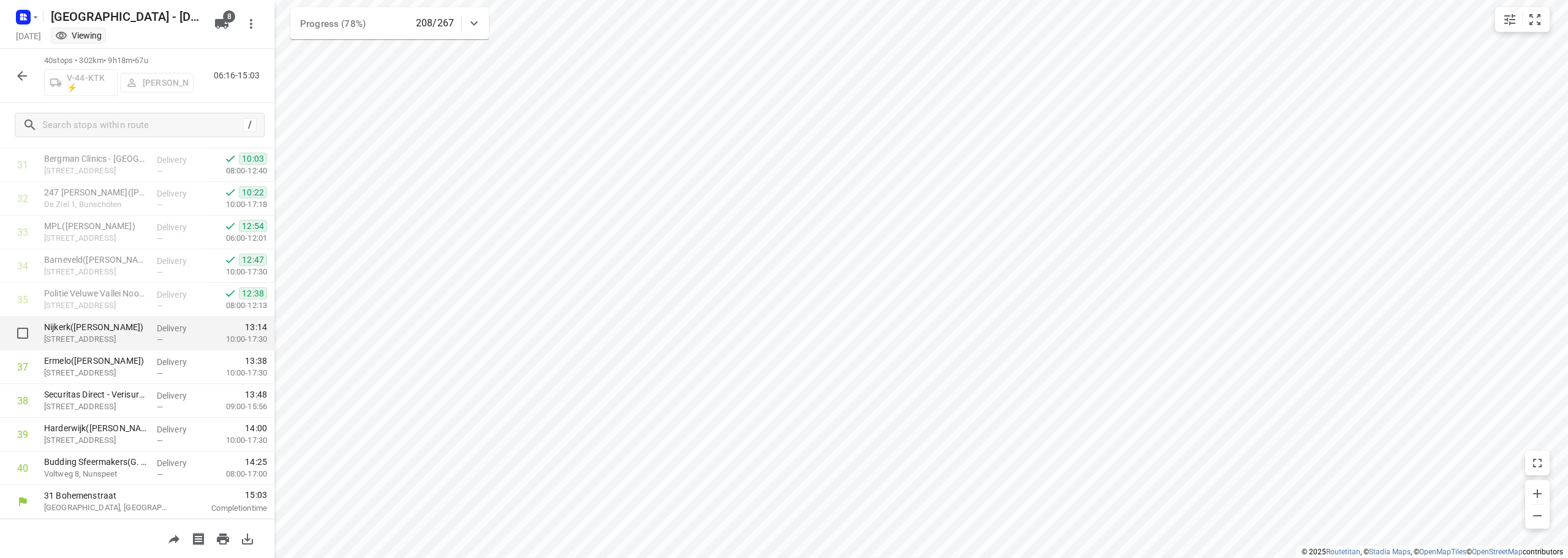
click at [98, 336] on p "Singel 40, Nijkerk" at bounding box center [95, 340] width 103 height 13
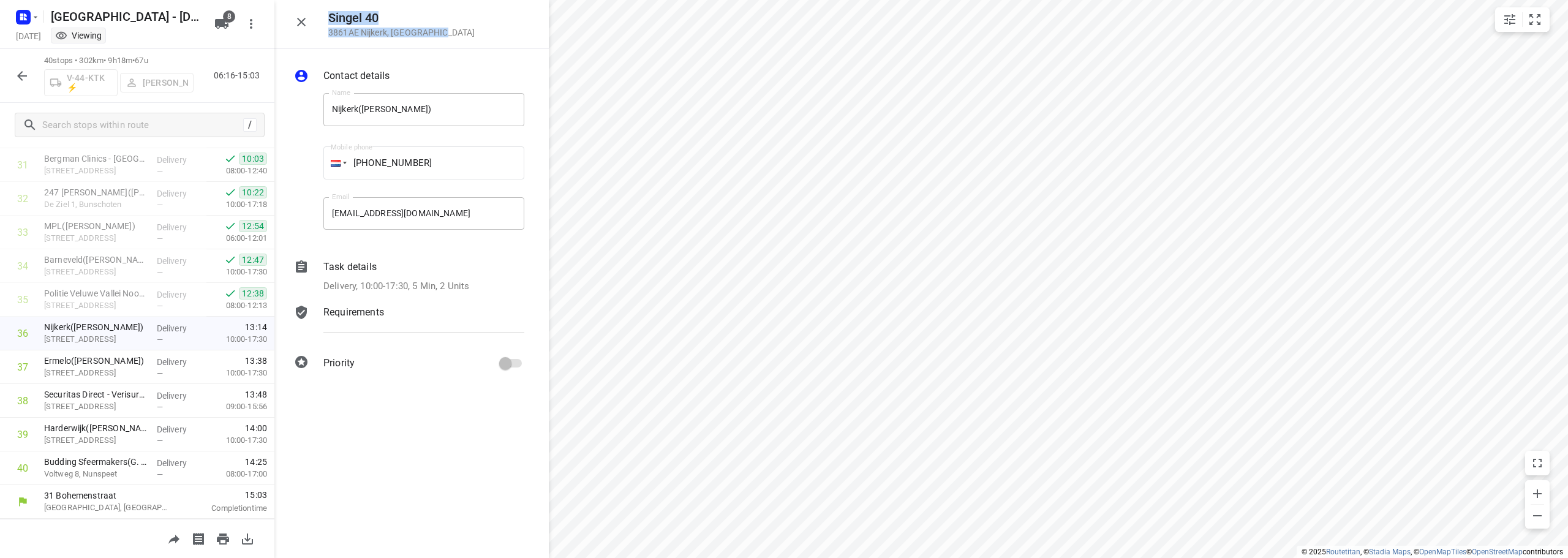
drag, startPoint x: 448, startPoint y: 34, endPoint x: 323, endPoint y: 13, distance: 126.8
click at [323, 13] on div "Singel 40 3861AE Nijkerk , Netherlands" at bounding box center [411, 24] width 274 height 49
copy div "Singel 40 3861AE Nijkerk , Netherlands"
